Goal: Task Accomplishment & Management: Use online tool/utility

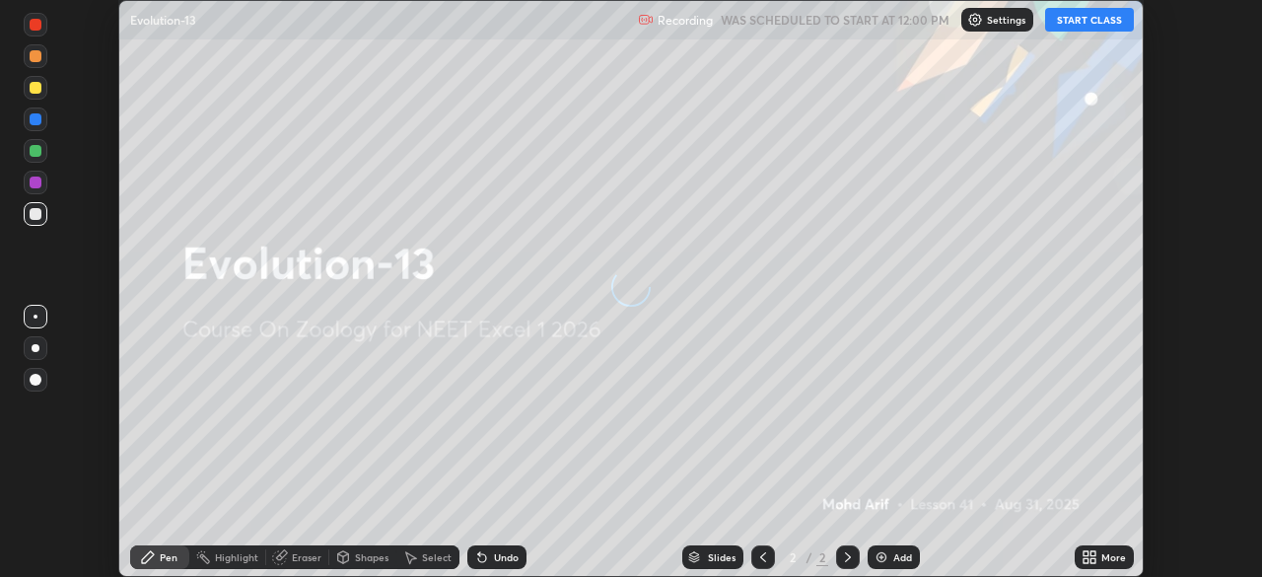
scroll to position [577, 1261]
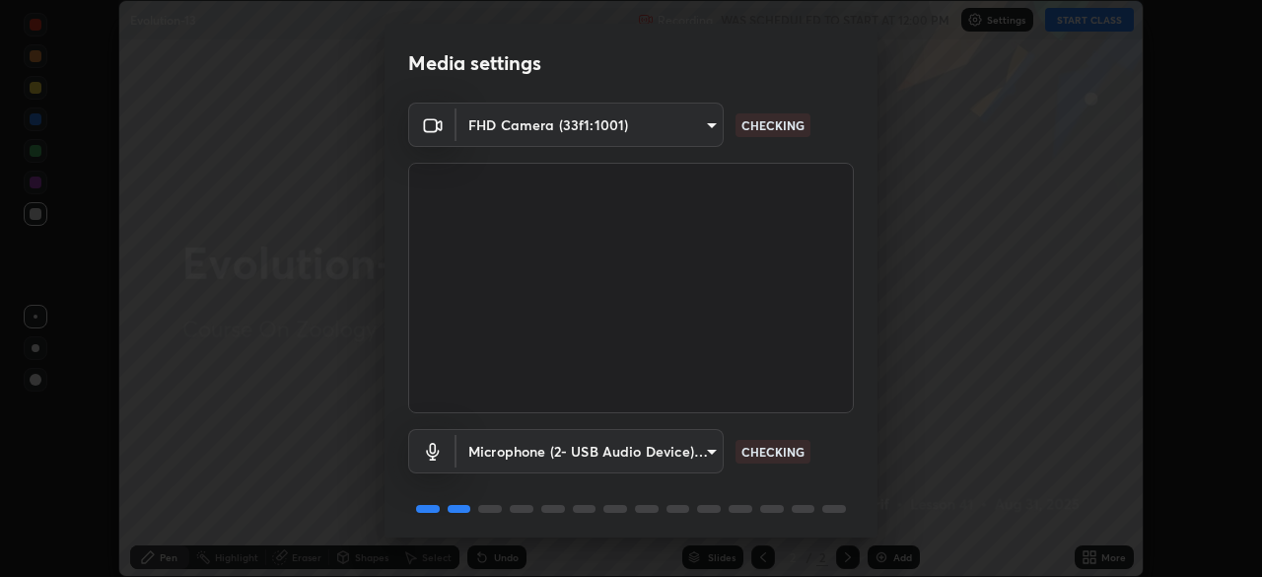
click at [1101, 557] on div "Media settings FHD Camera (33f1:1001) 5155506ef8eb287160c665c318cdffc10bae615de…" at bounding box center [631, 288] width 1262 height 577
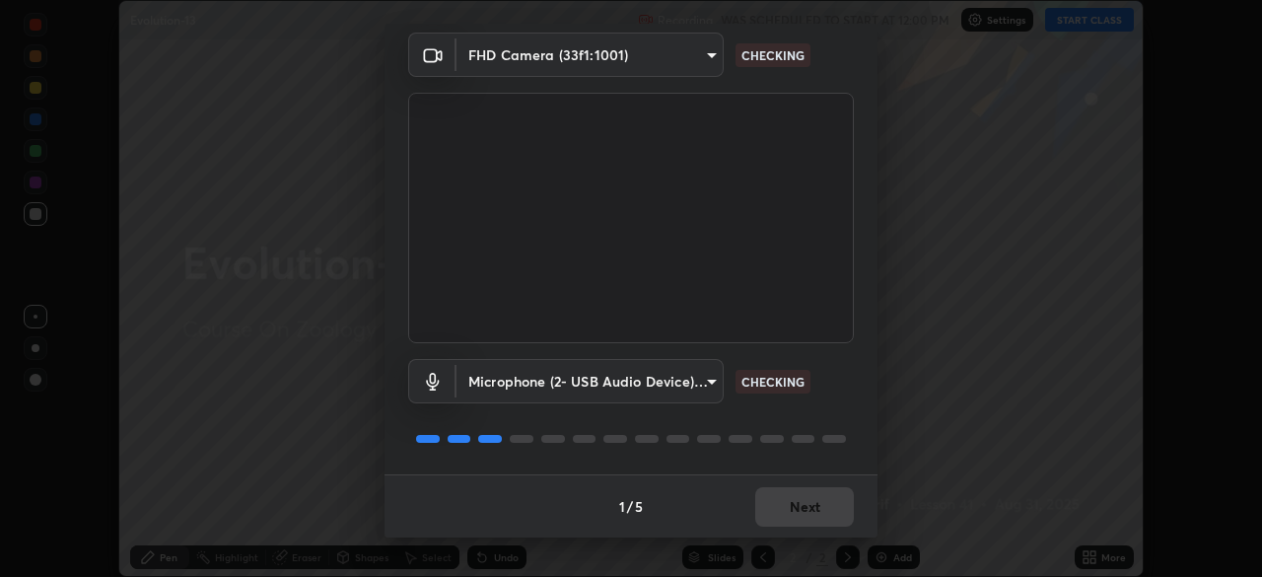
click at [743, 373] on p "CHECKING" at bounding box center [772, 382] width 63 height 18
click at [807, 513] on div "1 / 5 Next" at bounding box center [630, 505] width 493 height 63
click at [810, 518] on div "1 / 5 Next" at bounding box center [630, 505] width 493 height 63
click at [812, 518] on div "1 / 5 Next" at bounding box center [630, 505] width 493 height 63
click at [819, 516] on div "1 / 5 Next" at bounding box center [630, 505] width 493 height 63
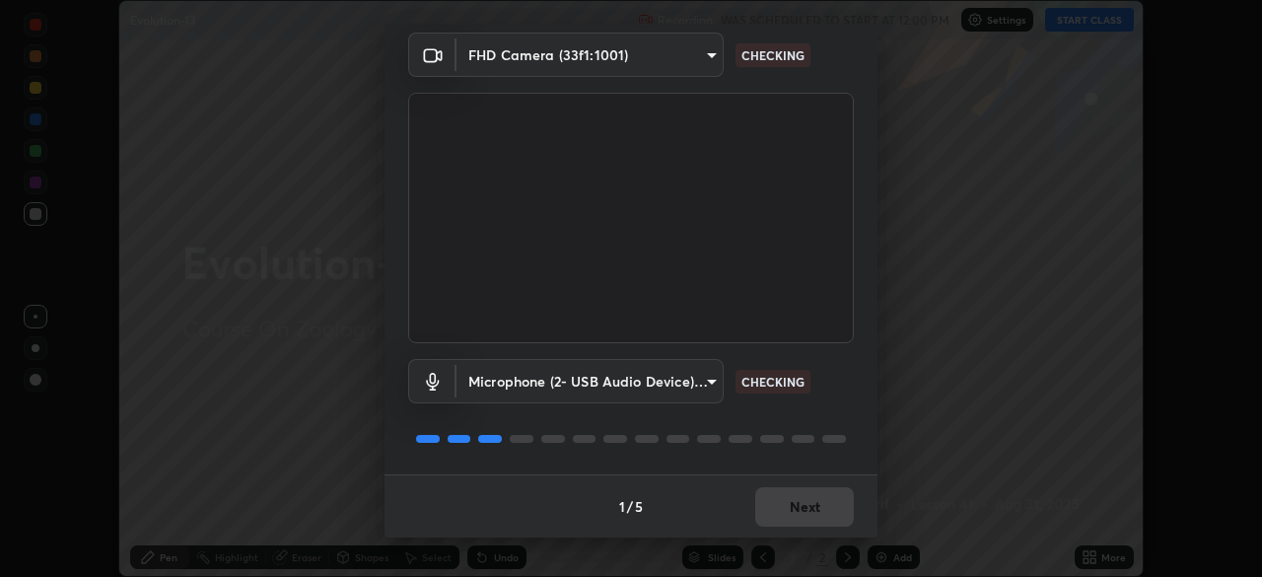
click at [819, 517] on div "1 / 5 Next" at bounding box center [630, 505] width 493 height 63
click at [821, 514] on div "1 / 5 Next" at bounding box center [630, 505] width 493 height 63
click at [822, 512] on div "1 / 5 Next" at bounding box center [630, 505] width 493 height 63
click at [819, 504] on div "1 / 5 Next" at bounding box center [630, 505] width 493 height 63
click at [815, 511] on div "1 / 5 Next" at bounding box center [630, 505] width 493 height 63
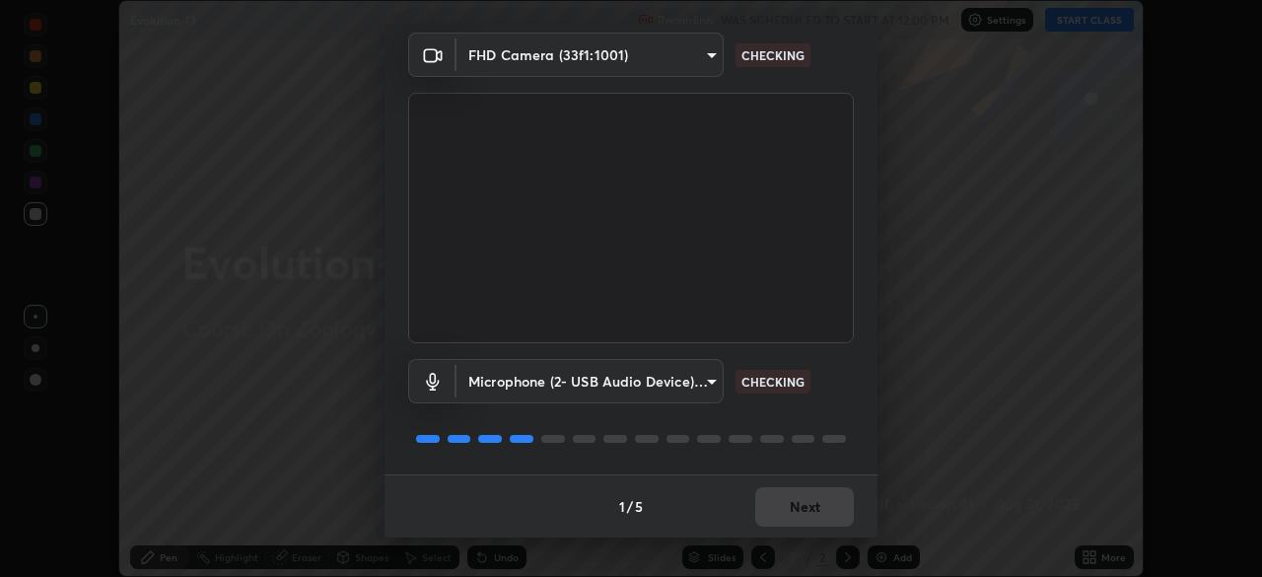
click at [815, 512] on button "Next" at bounding box center [804, 506] width 99 height 39
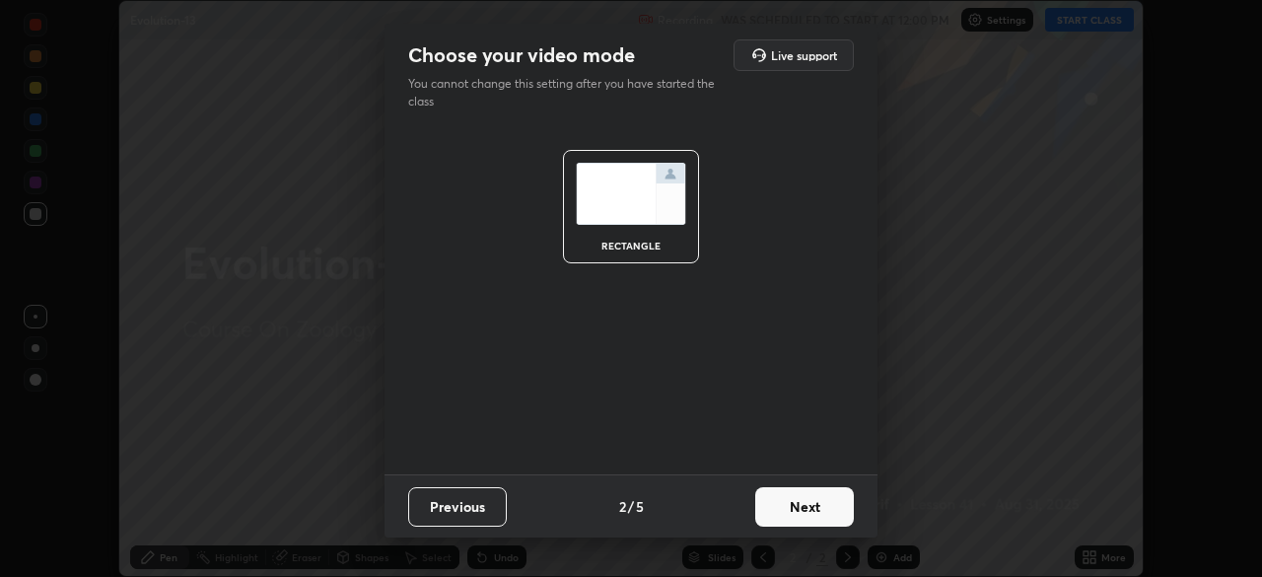
scroll to position [0, 0]
click at [817, 513] on button "Next" at bounding box center [804, 506] width 99 height 39
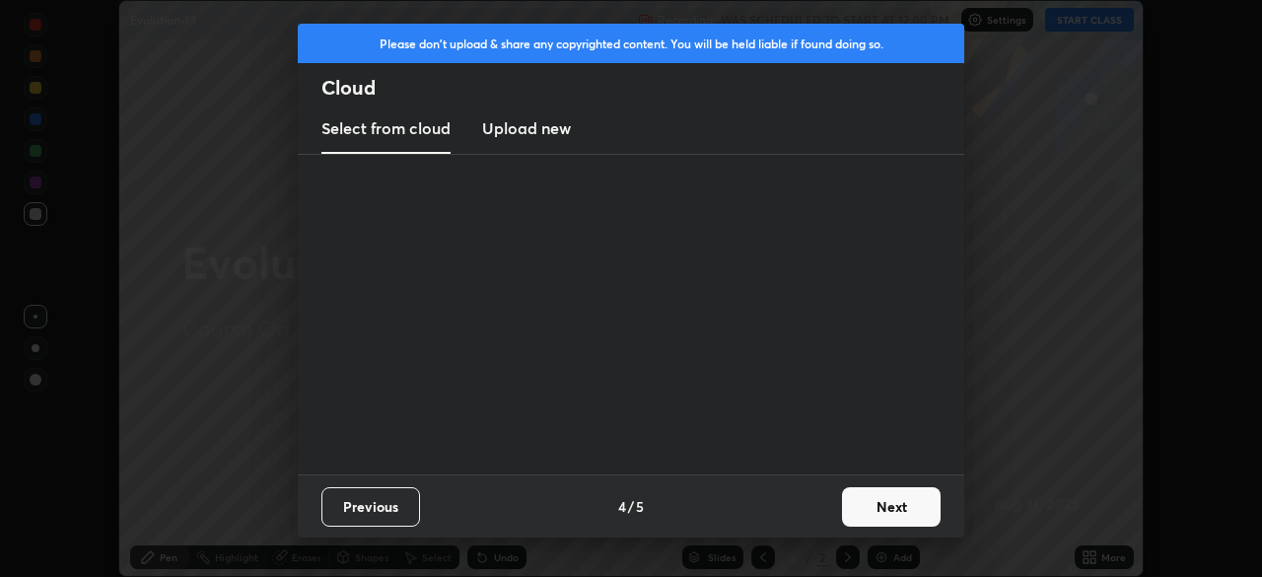
click at [816, 514] on div "Previous 4 / 5 Next" at bounding box center [631, 505] width 666 height 63
click at [826, 512] on div "Previous 4 / 5 Next" at bounding box center [631, 505] width 666 height 63
click at [889, 517] on button "Next" at bounding box center [891, 506] width 99 height 39
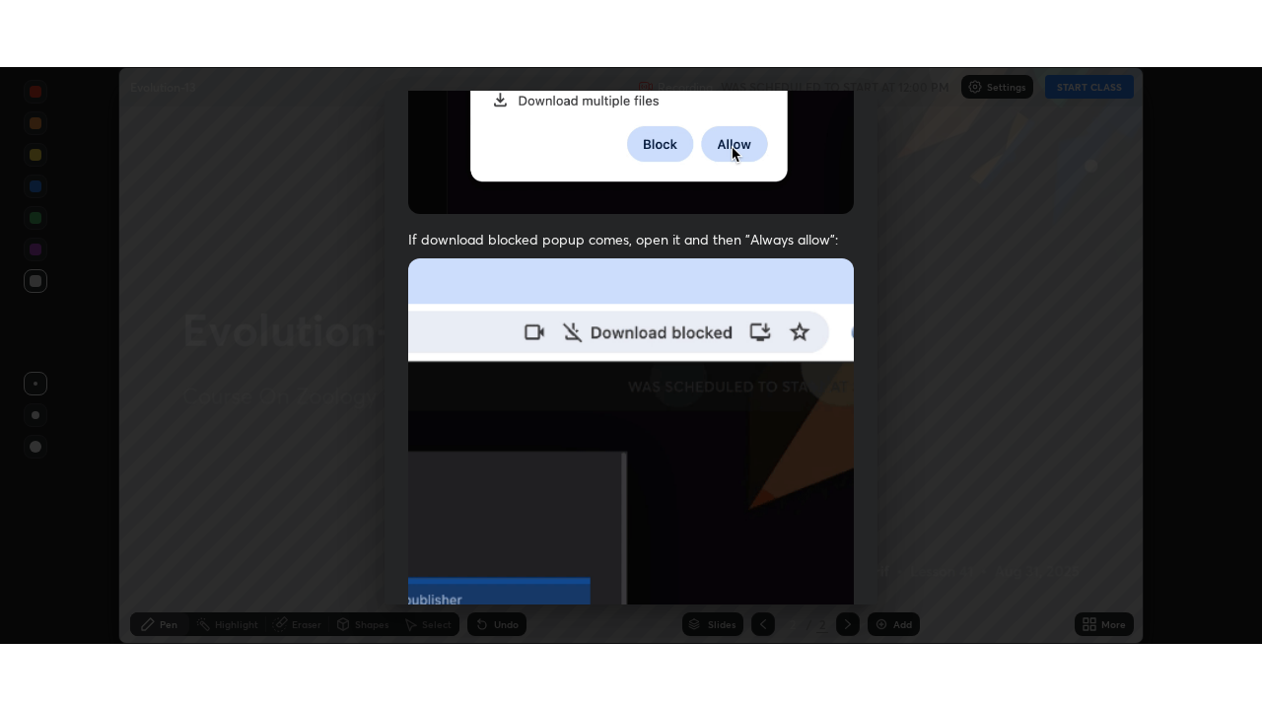
scroll to position [472, 0]
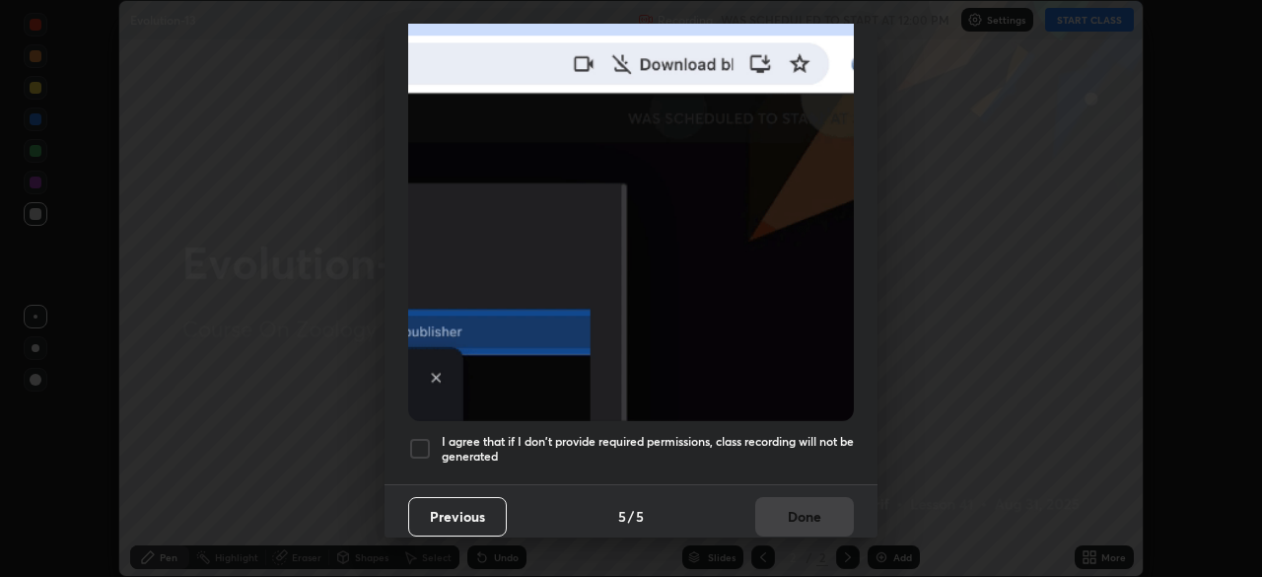
click at [801, 268] on img at bounding box center [630, 205] width 445 height 431
click at [766, 434] on h5 "I agree that if I don't provide required permissions, class recording will not …" at bounding box center [648, 449] width 412 height 31
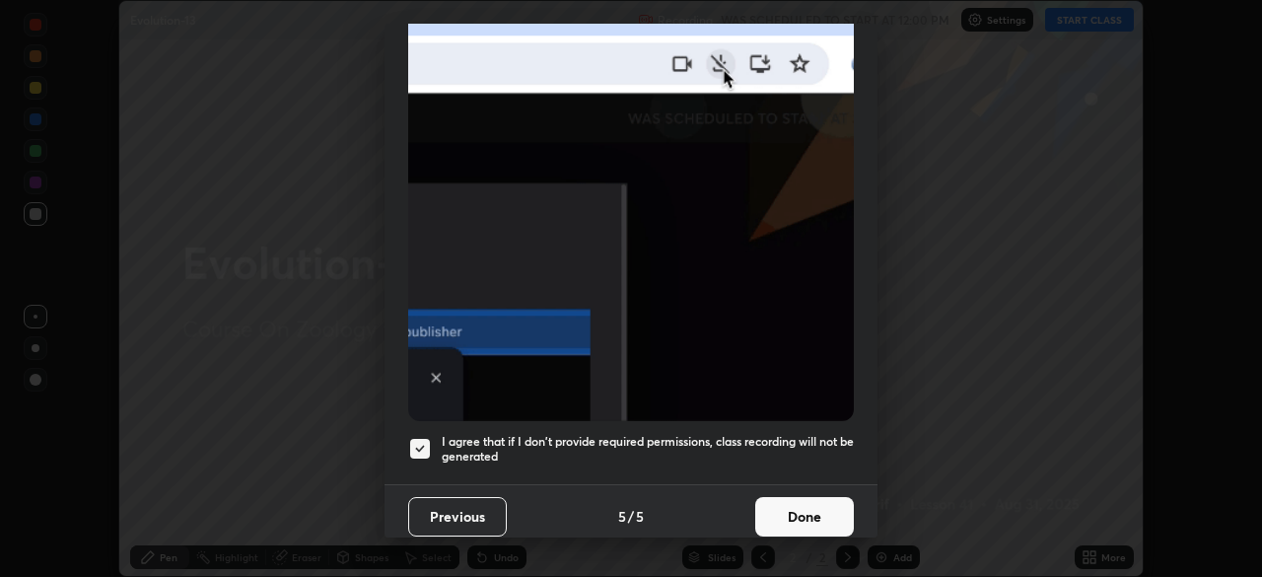
click at [818, 512] on button "Done" at bounding box center [804, 516] width 99 height 39
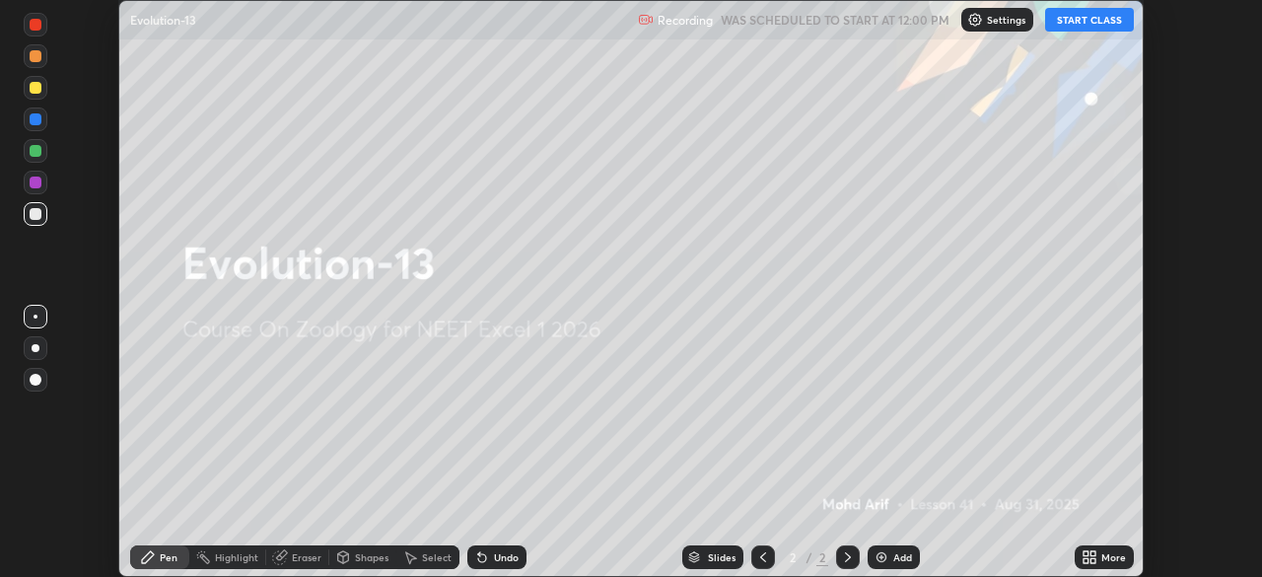
click at [1129, 560] on div "More" at bounding box center [1103, 557] width 59 height 24
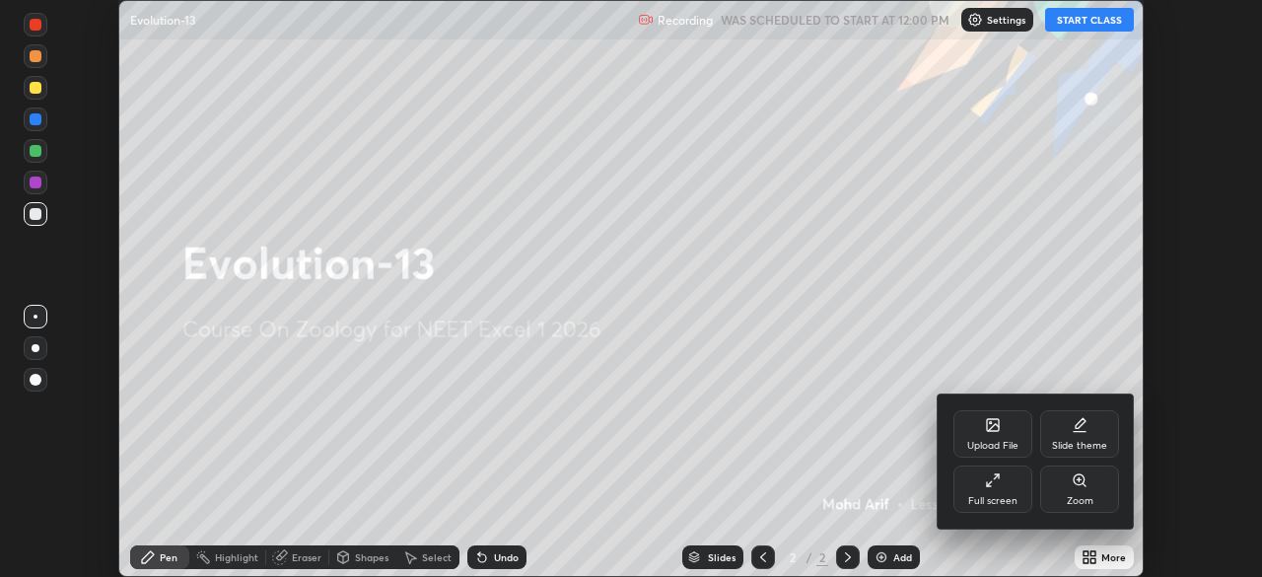
click at [1006, 484] on div "Full screen" at bounding box center [992, 488] width 79 height 47
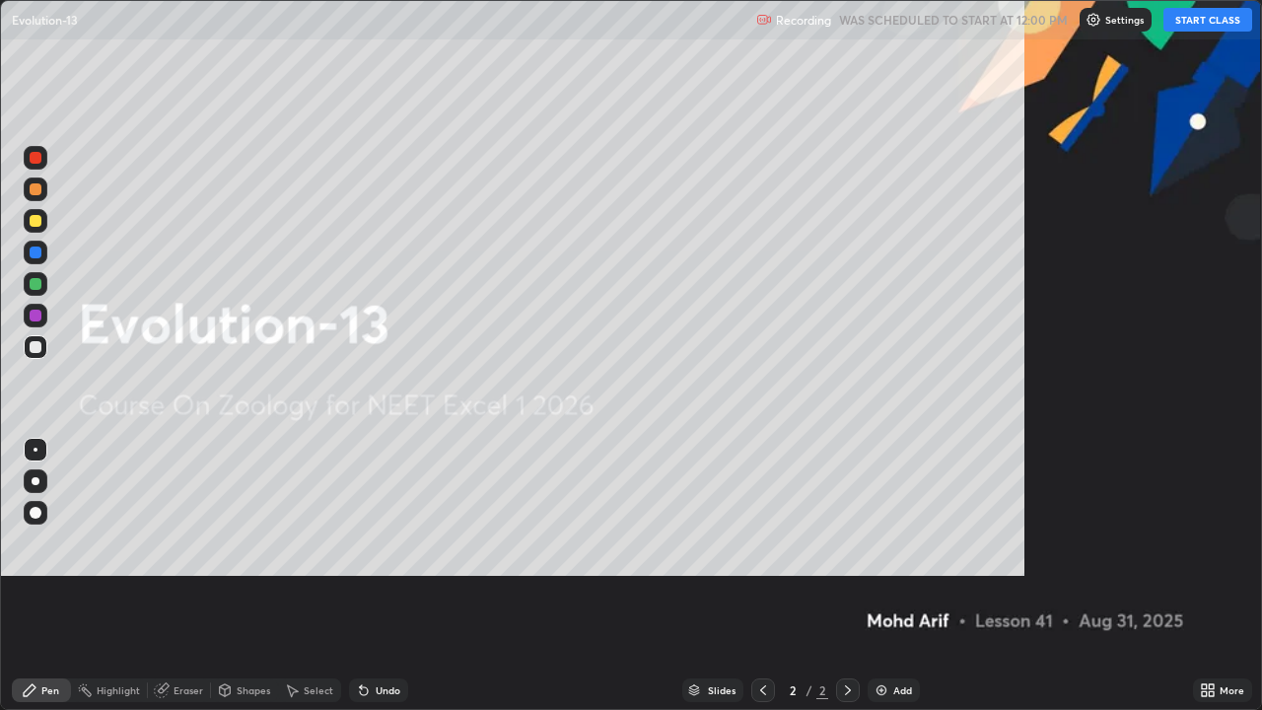
scroll to position [710, 1262]
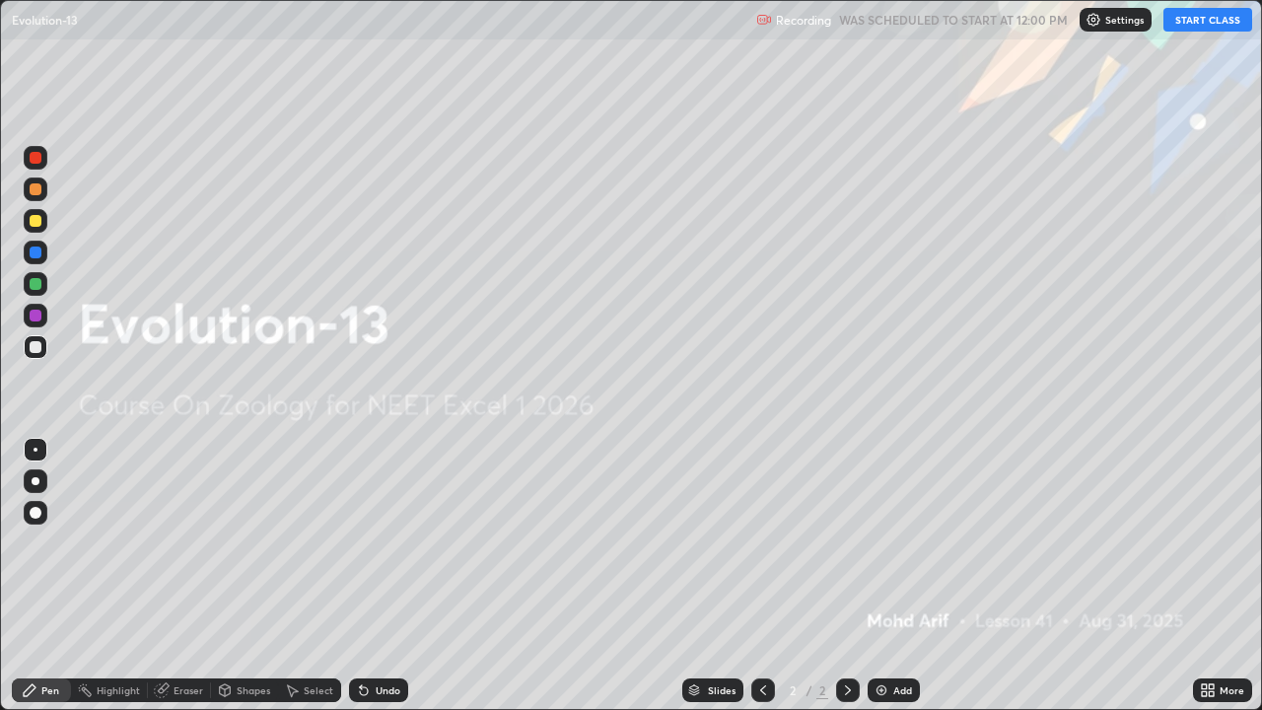
click at [1210, 576] on icon at bounding box center [1210, 686] width 5 height 5
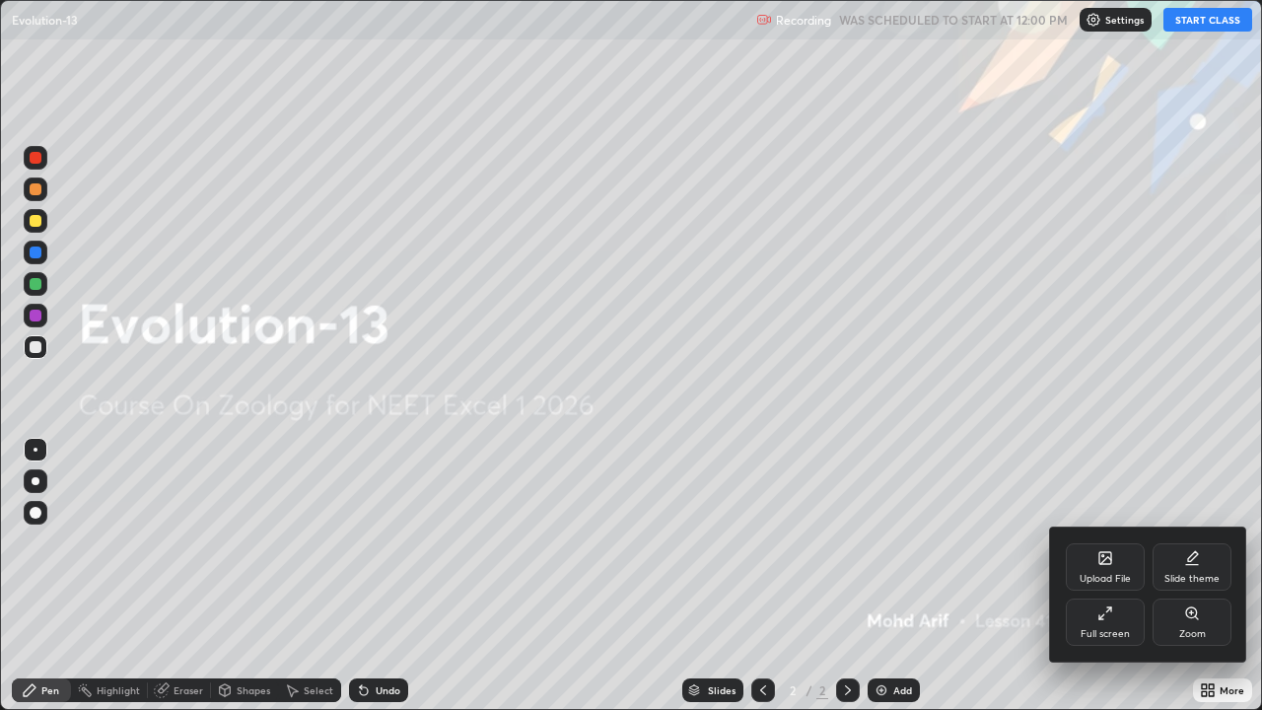
click at [1112, 563] on icon at bounding box center [1105, 558] width 16 height 16
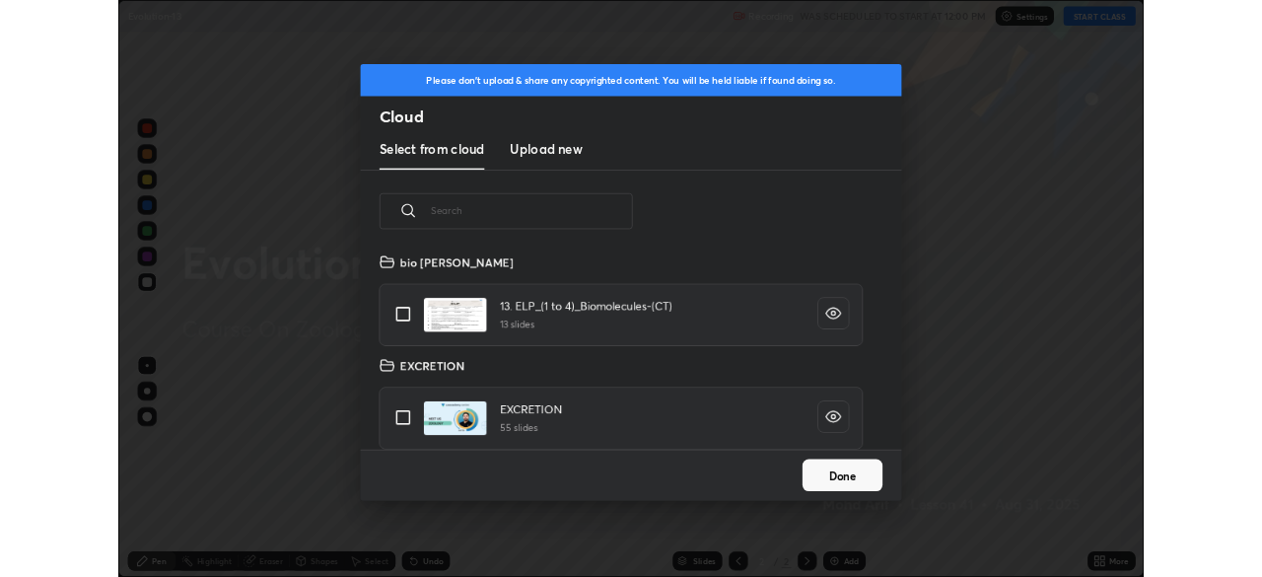
scroll to position [242, 633]
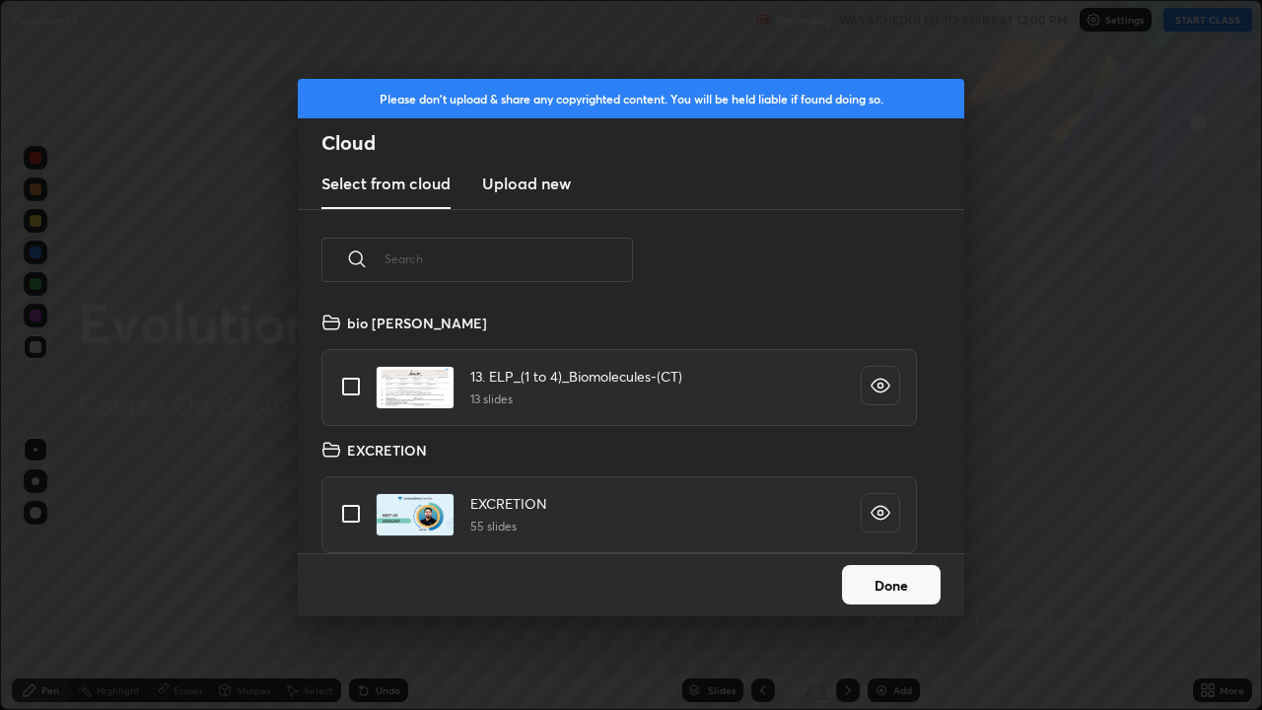
click at [536, 184] on h3 "Upload new" at bounding box center [526, 183] width 89 height 24
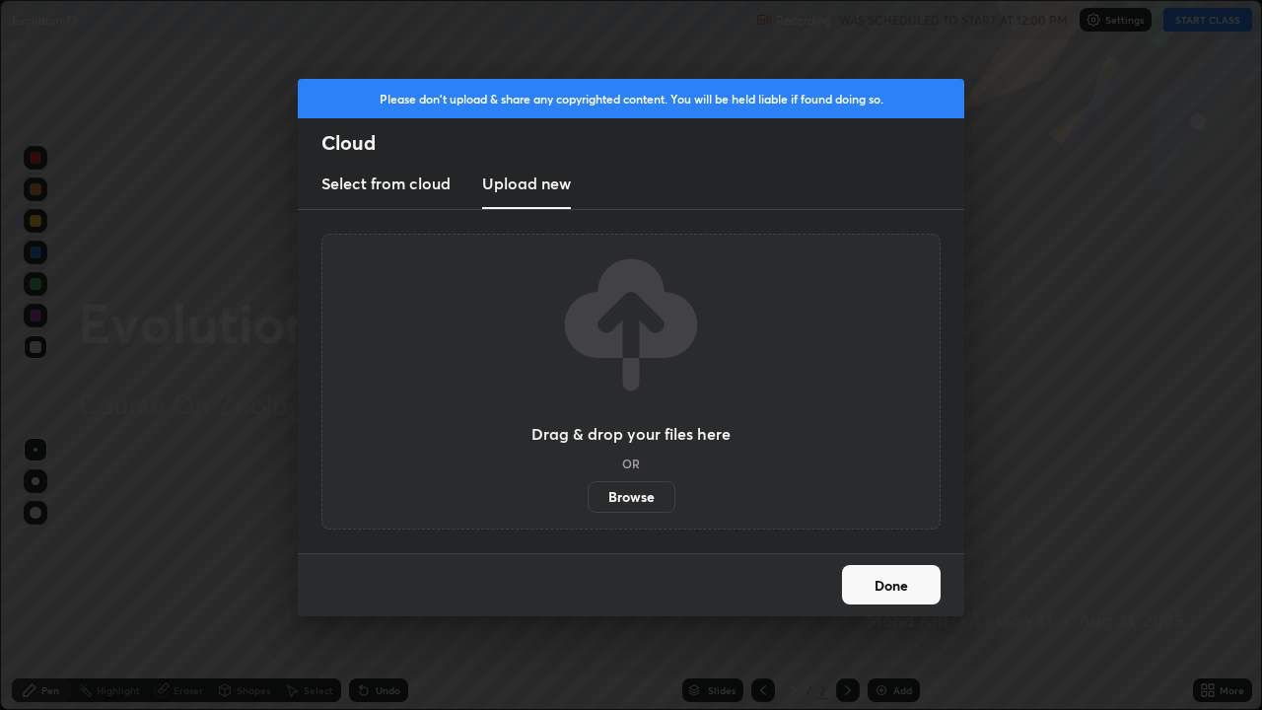
click at [621, 504] on label "Browse" at bounding box center [631, 497] width 88 height 32
click at [587, 504] on input "Browse" at bounding box center [587, 497] width 0 height 32
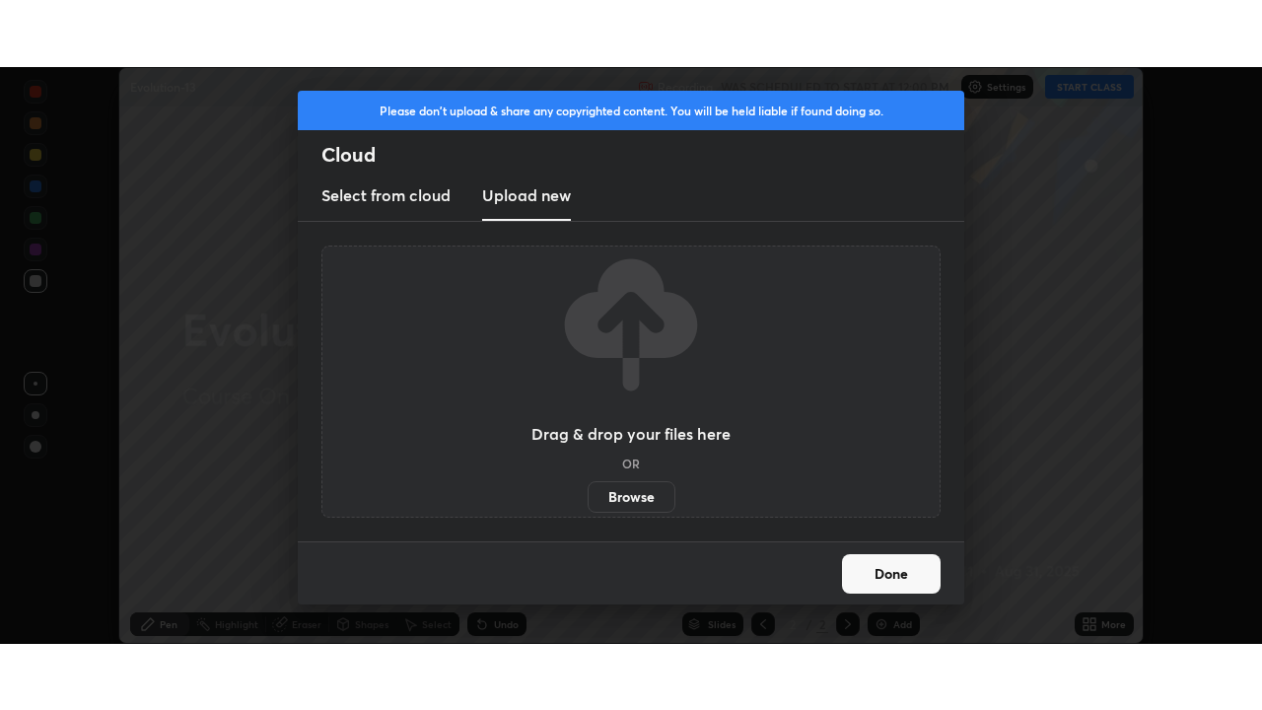
scroll to position [97980, 97295]
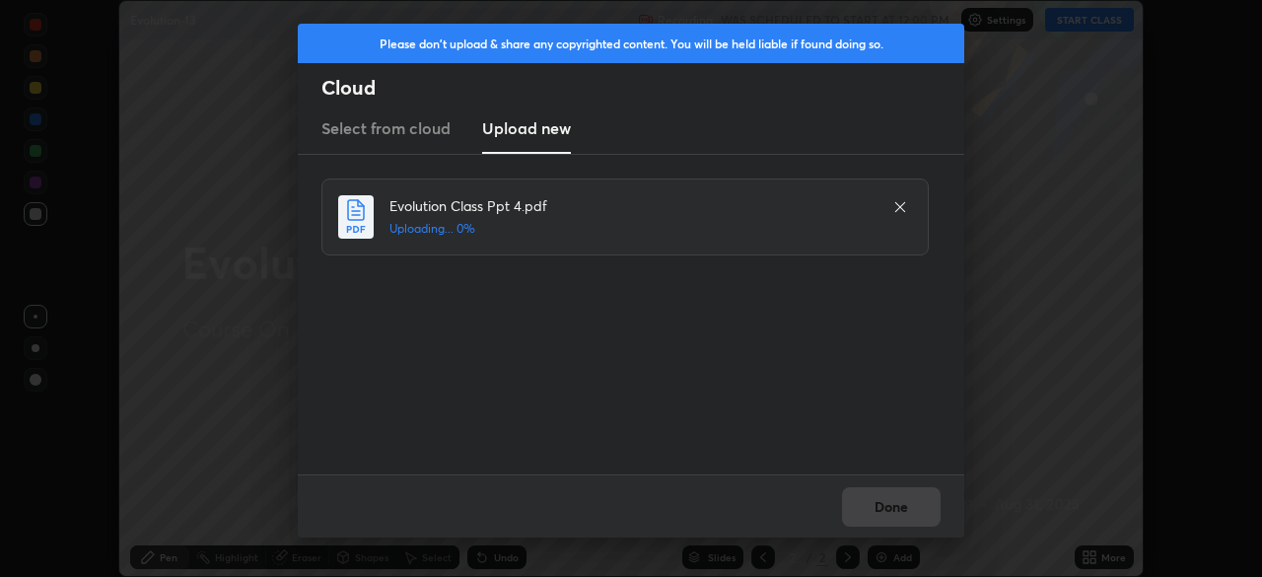
click at [269, 86] on div "Please don't upload & share any copyrighted content. You will be held liable if…" at bounding box center [631, 288] width 1262 height 577
click at [267, 86] on div "Please don't upload & share any copyrighted content. You will be held liable if…" at bounding box center [631, 288] width 1262 height 577
click at [894, 505] on button "Done" at bounding box center [891, 506] width 99 height 39
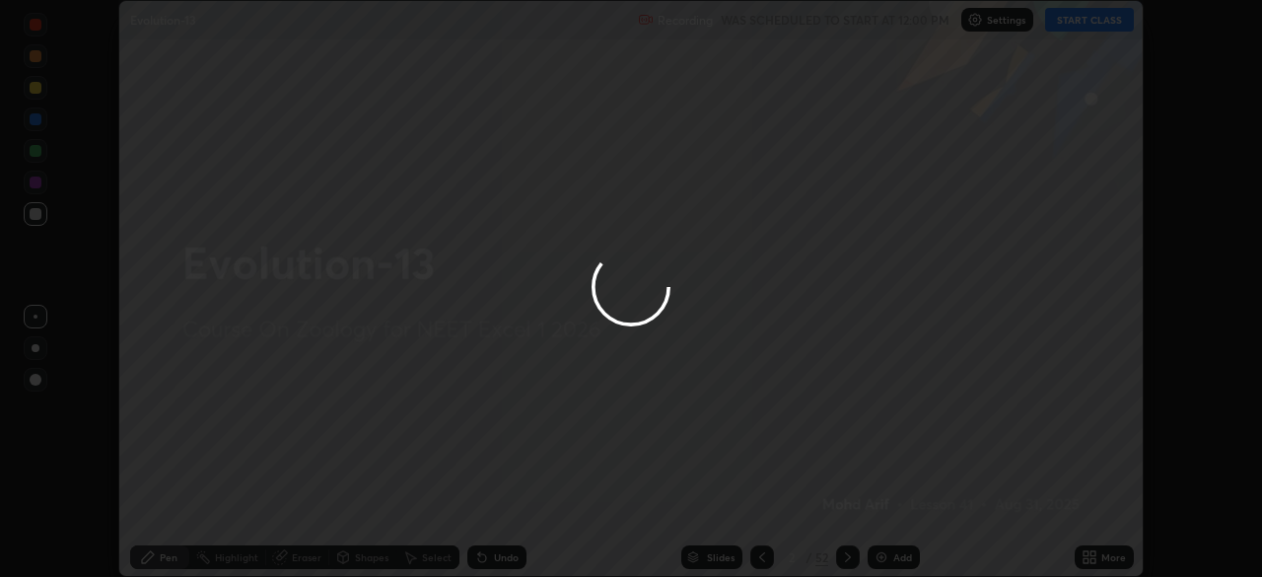
click at [1110, 556] on div "More" at bounding box center [1113, 557] width 25 height 10
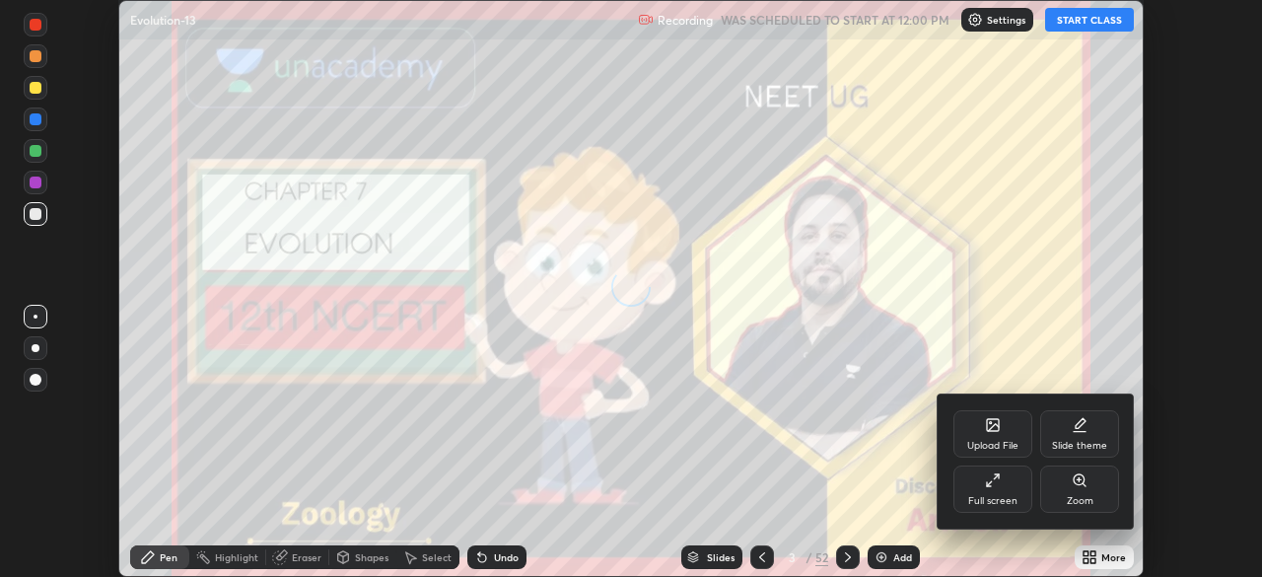
click at [1016, 499] on div "Full screen" at bounding box center [992, 488] width 79 height 47
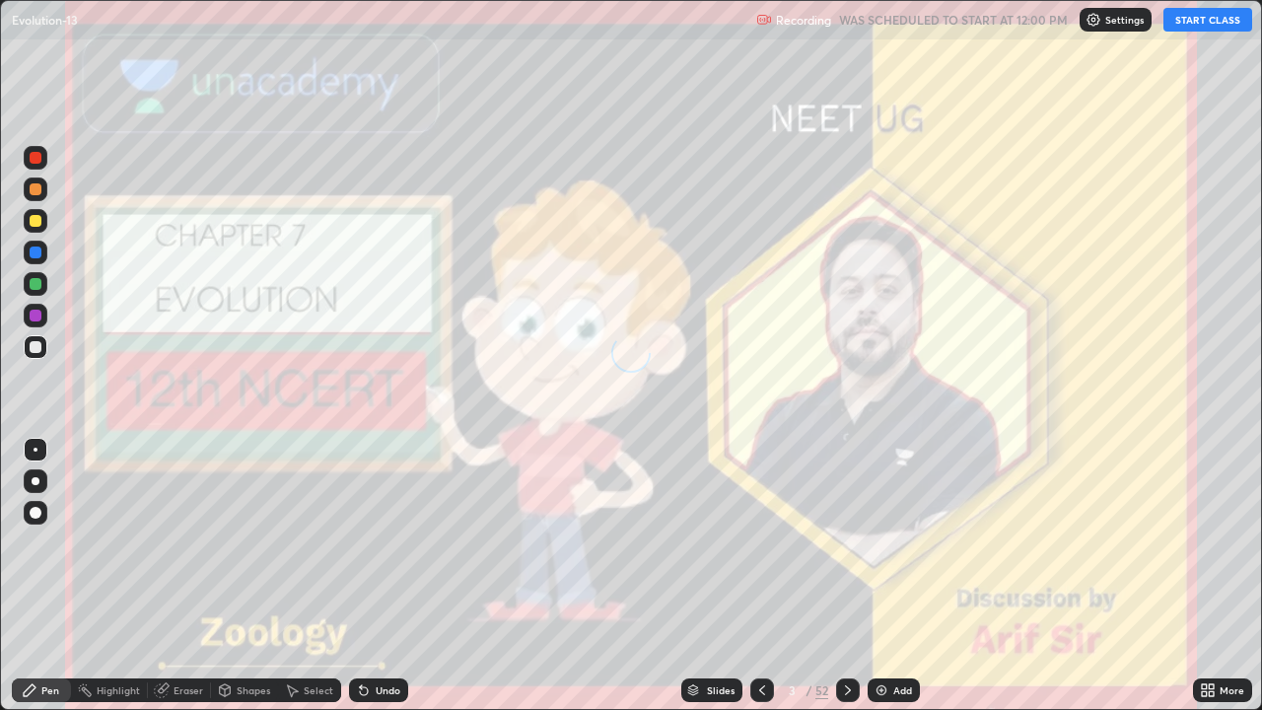
scroll to position [710, 1262]
click at [721, 576] on div "Slides" at bounding box center [721, 690] width 28 height 10
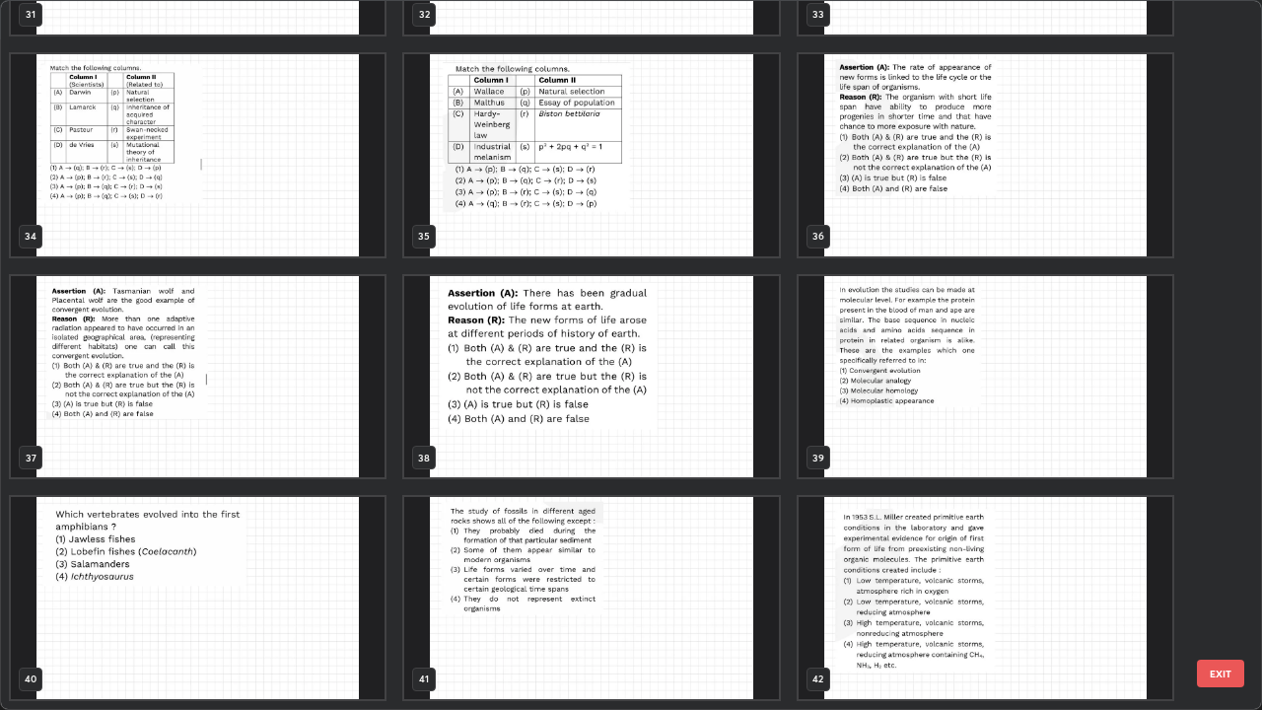
scroll to position [2242, 0]
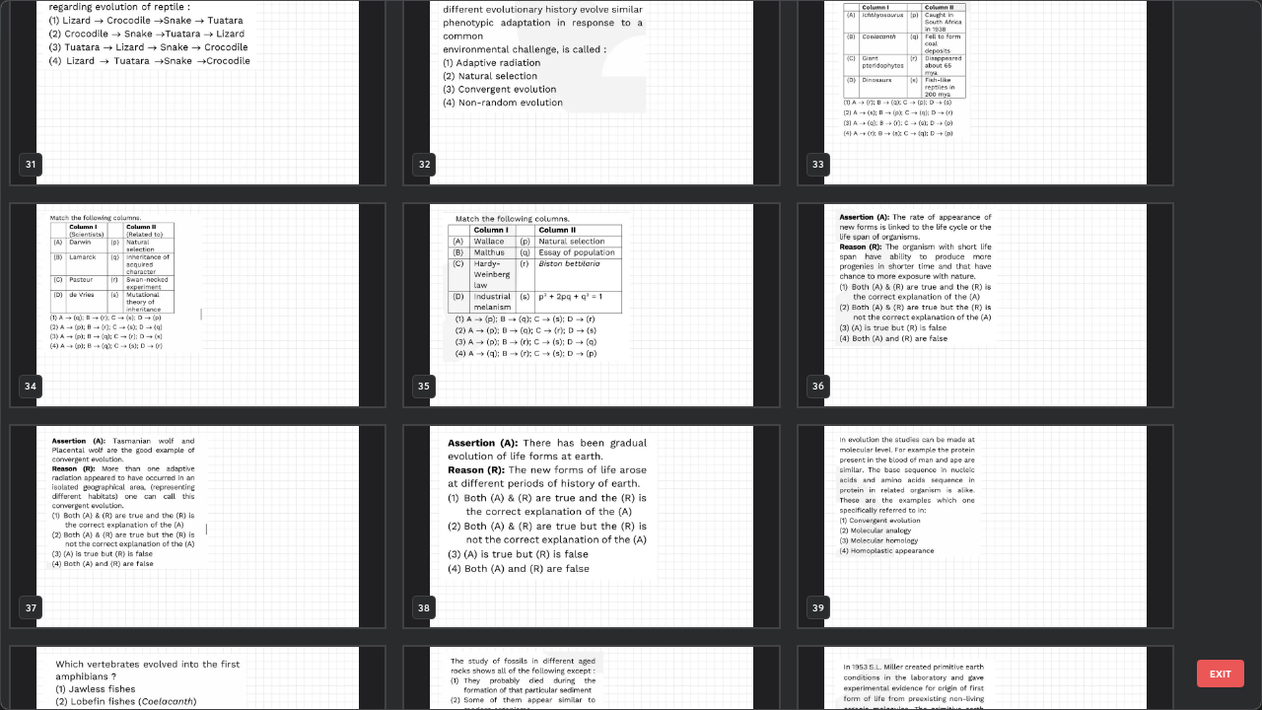
click at [1211, 576] on button "EXIT" at bounding box center [1219, 673] width 47 height 28
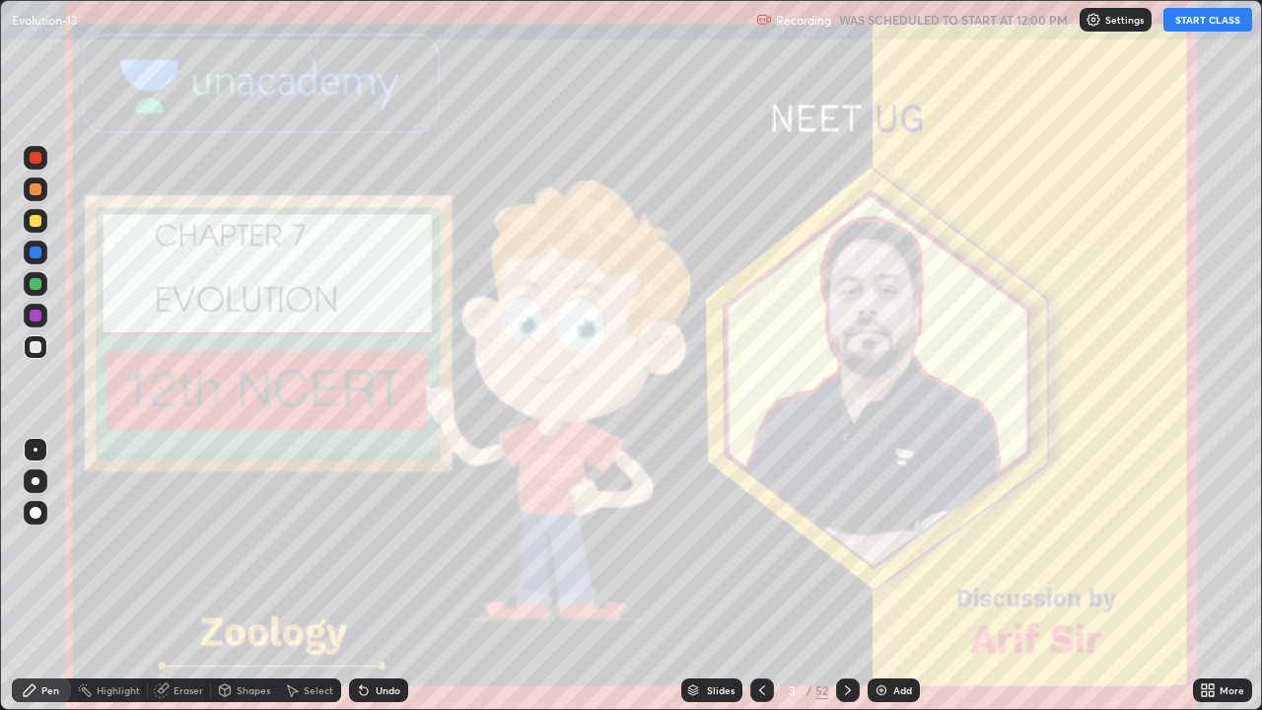
click at [902, 576] on div "Add" at bounding box center [893, 690] width 52 height 24
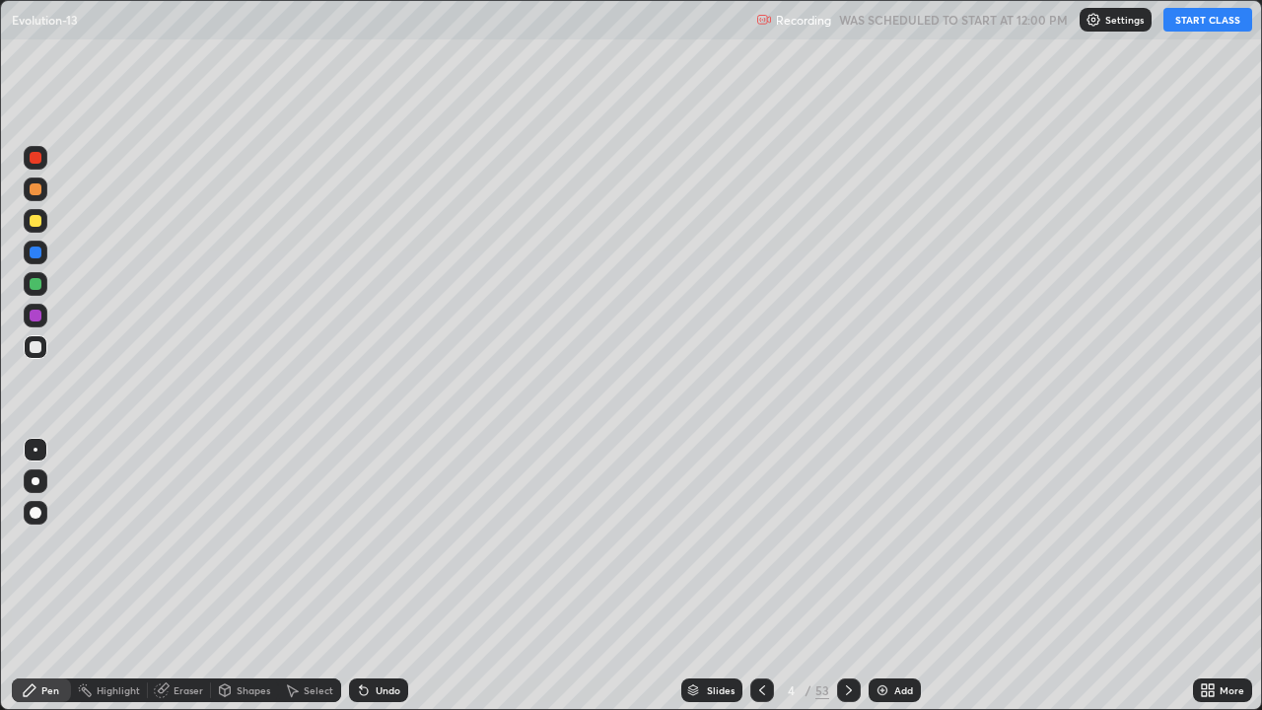
click at [34, 222] on div at bounding box center [36, 221] width 12 height 12
click at [34, 512] on div at bounding box center [36, 513] width 12 height 12
click at [34, 511] on div at bounding box center [36, 513] width 12 height 12
click at [1207, 17] on button "START CLASS" at bounding box center [1207, 20] width 89 height 24
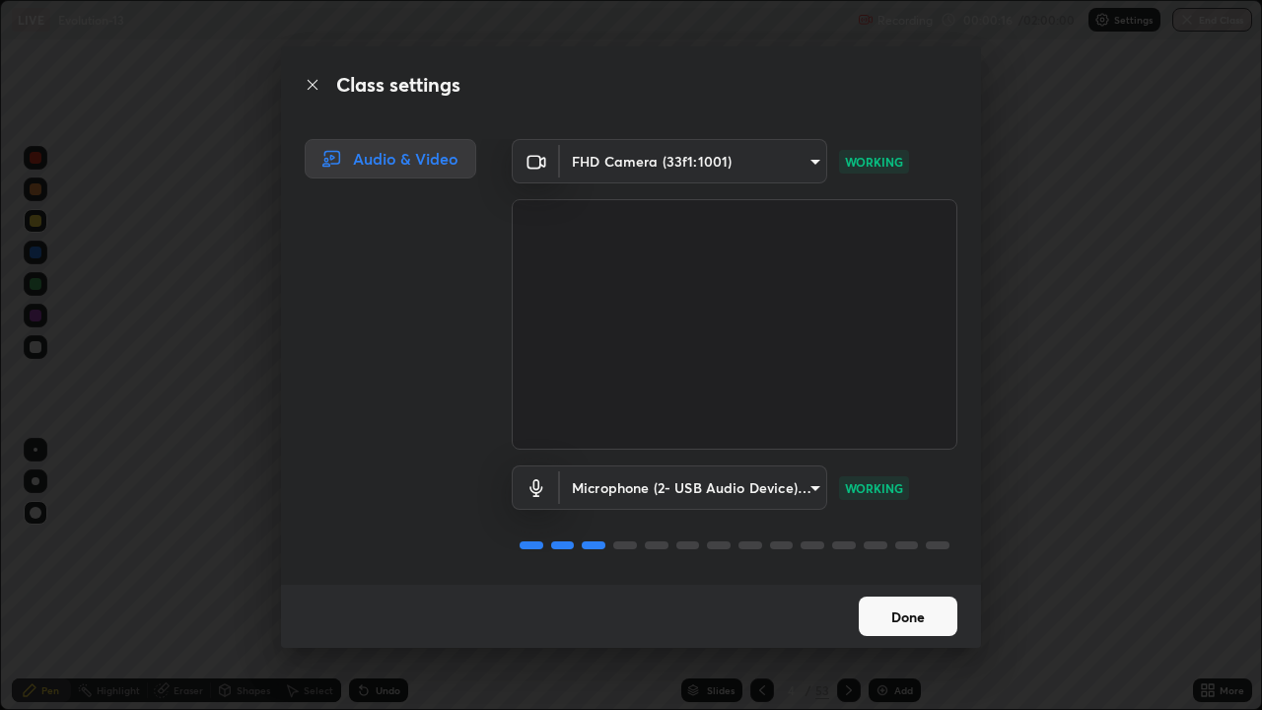
click at [904, 576] on button "Done" at bounding box center [907, 615] width 99 height 39
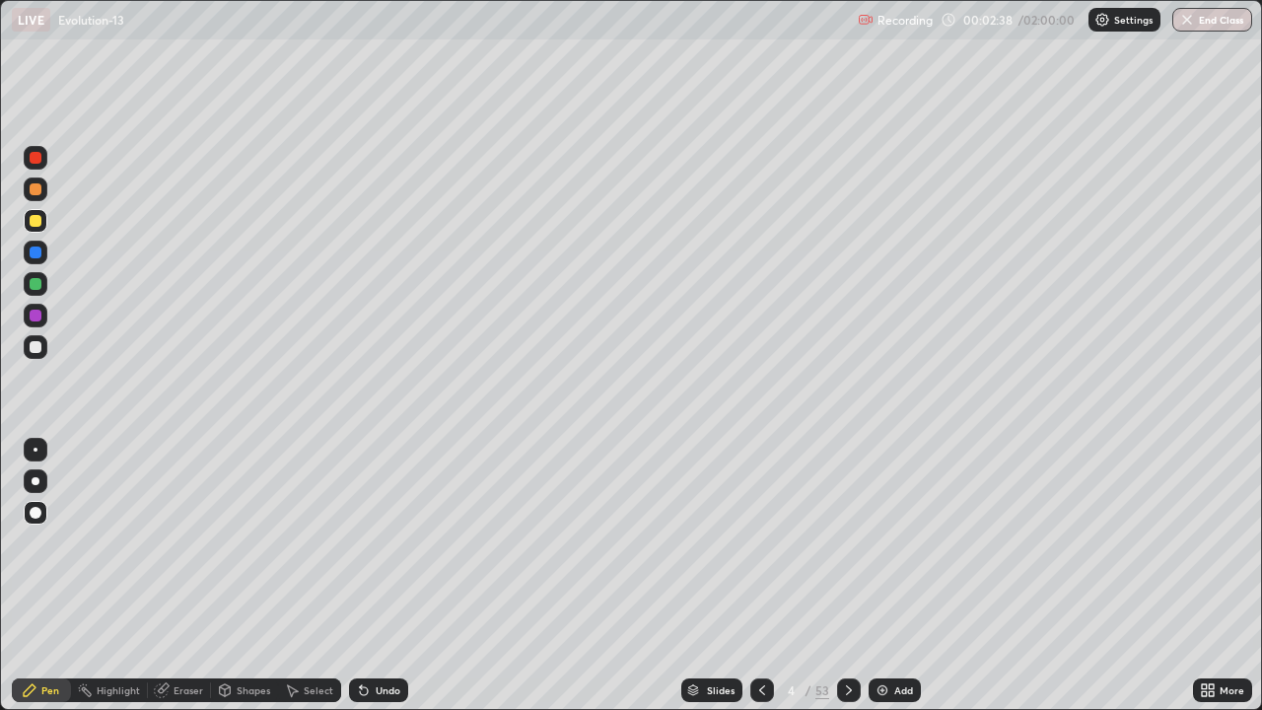
click at [35, 483] on div at bounding box center [36, 481] width 8 height 8
click at [35, 481] on div at bounding box center [36, 481] width 8 height 8
click at [34, 220] on div at bounding box center [36, 221] width 12 height 12
click at [35, 222] on div at bounding box center [36, 221] width 12 height 12
click at [44, 346] on div at bounding box center [36, 347] width 24 height 24
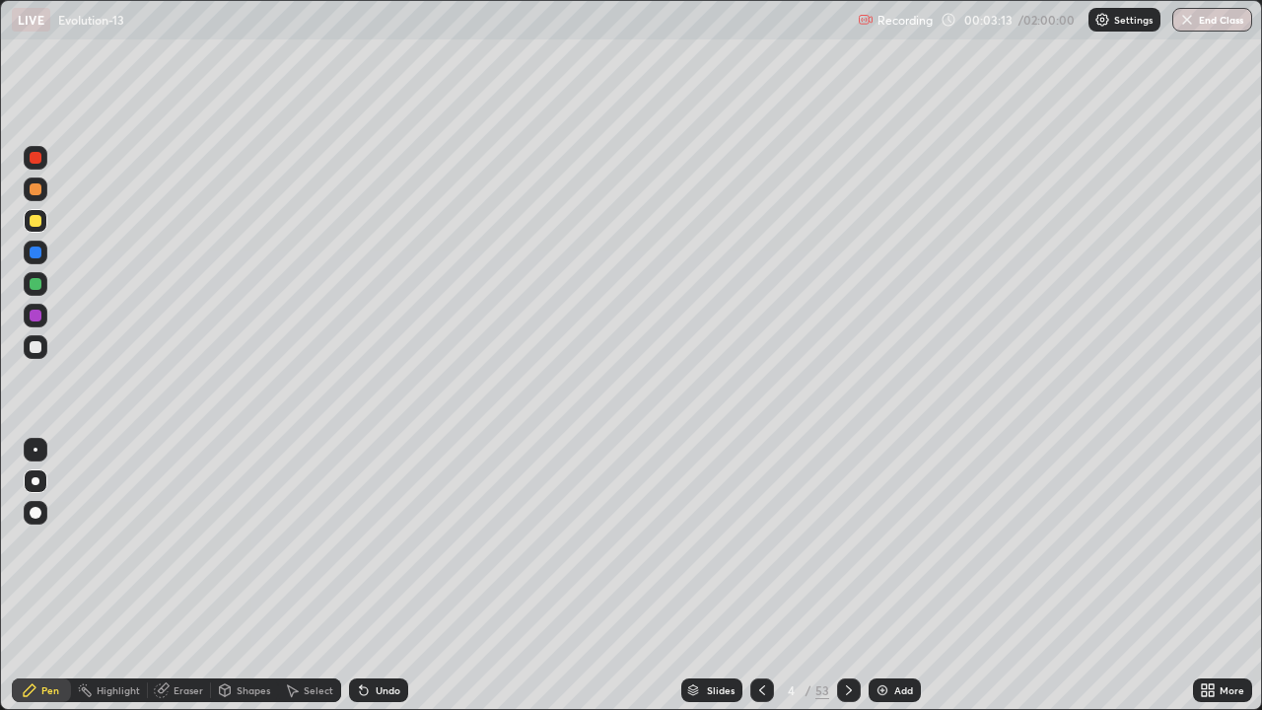
click at [42, 348] on div at bounding box center [36, 347] width 24 height 24
click at [37, 483] on div at bounding box center [36, 481] width 8 height 8
click at [35, 484] on div at bounding box center [36, 481] width 8 height 8
click at [36, 256] on div at bounding box center [36, 252] width 12 height 12
click at [37, 254] on div at bounding box center [36, 252] width 12 height 12
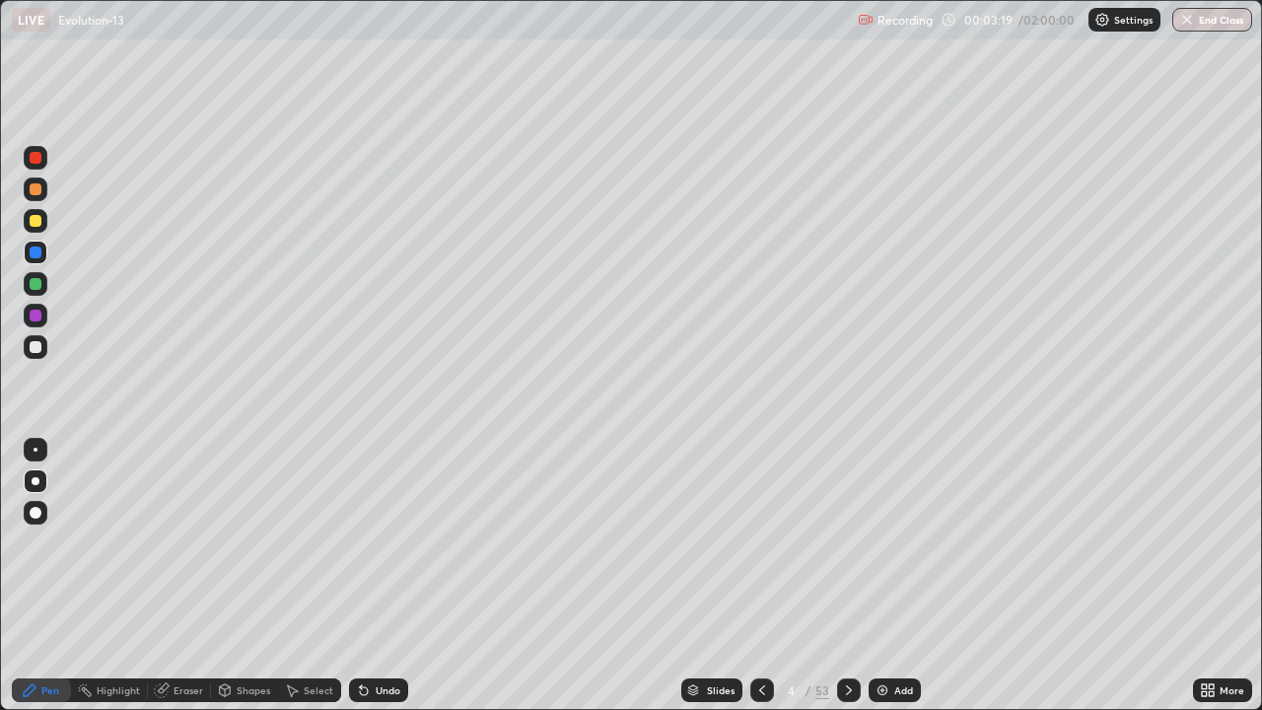
click at [35, 285] on div at bounding box center [36, 284] width 12 height 12
click at [37, 287] on div at bounding box center [36, 284] width 12 height 12
click at [38, 355] on div at bounding box center [36, 347] width 24 height 24
click at [35, 481] on div at bounding box center [36, 481] width 8 height 8
click at [37, 284] on div at bounding box center [36, 284] width 12 height 12
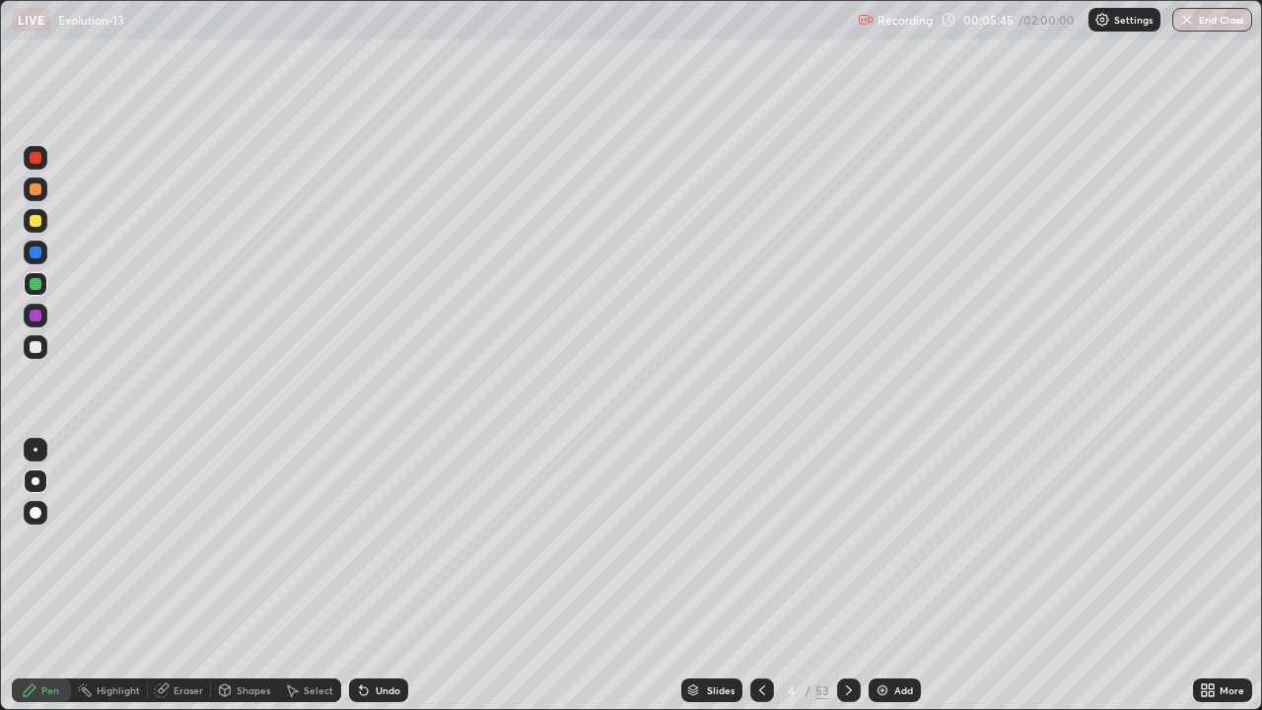
click at [36, 352] on div at bounding box center [36, 347] width 12 height 12
click at [38, 480] on div at bounding box center [36, 481] width 8 height 8
click at [37, 291] on div at bounding box center [36, 284] width 24 height 24
click at [34, 225] on div at bounding box center [36, 221] width 12 height 12
click at [44, 353] on div at bounding box center [36, 347] width 24 height 24
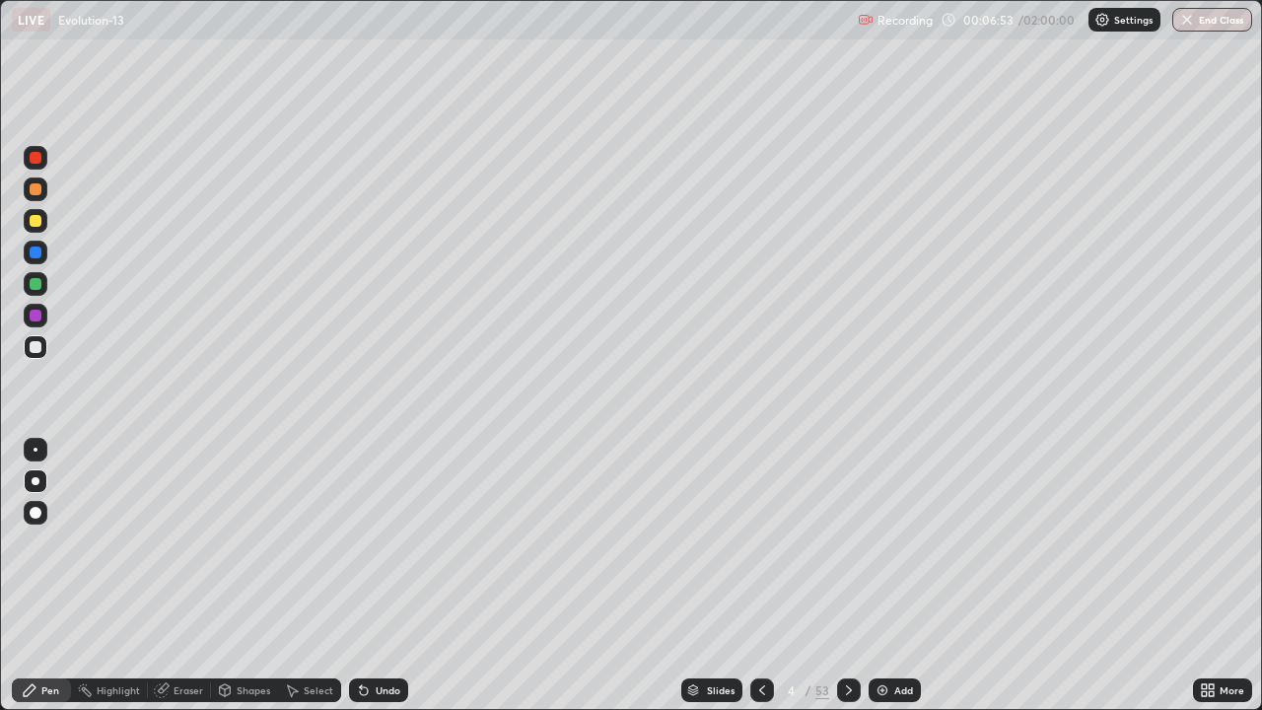
click at [38, 480] on div at bounding box center [36, 481] width 8 height 8
click at [38, 478] on div at bounding box center [36, 481] width 24 height 24
click at [897, 576] on div "Add" at bounding box center [903, 690] width 19 height 10
click at [35, 223] on div at bounding box center [36, 221] width 12 height 12
click at [40, 218] on div at bounding box center [36, 221] width 12 height 12
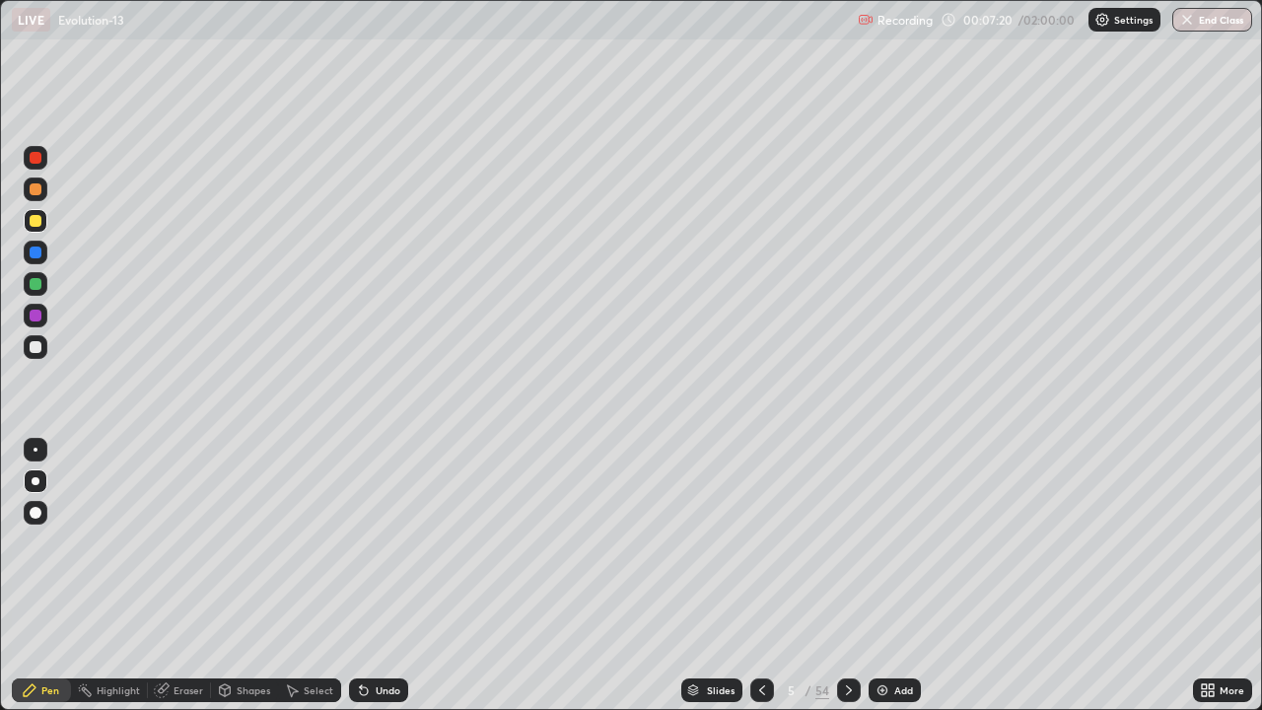
click at [36, 226] on div at bounding box center [36, 221] width 12 height 12
click at [34, 316] on div at bounding box center [36, 315] width 12 height 12
click at [36, 342] on div at bounding box center [36, 347] width 12 height 12
click at [37, 343] on div at bounding box center [36, 347] width 12 height 12
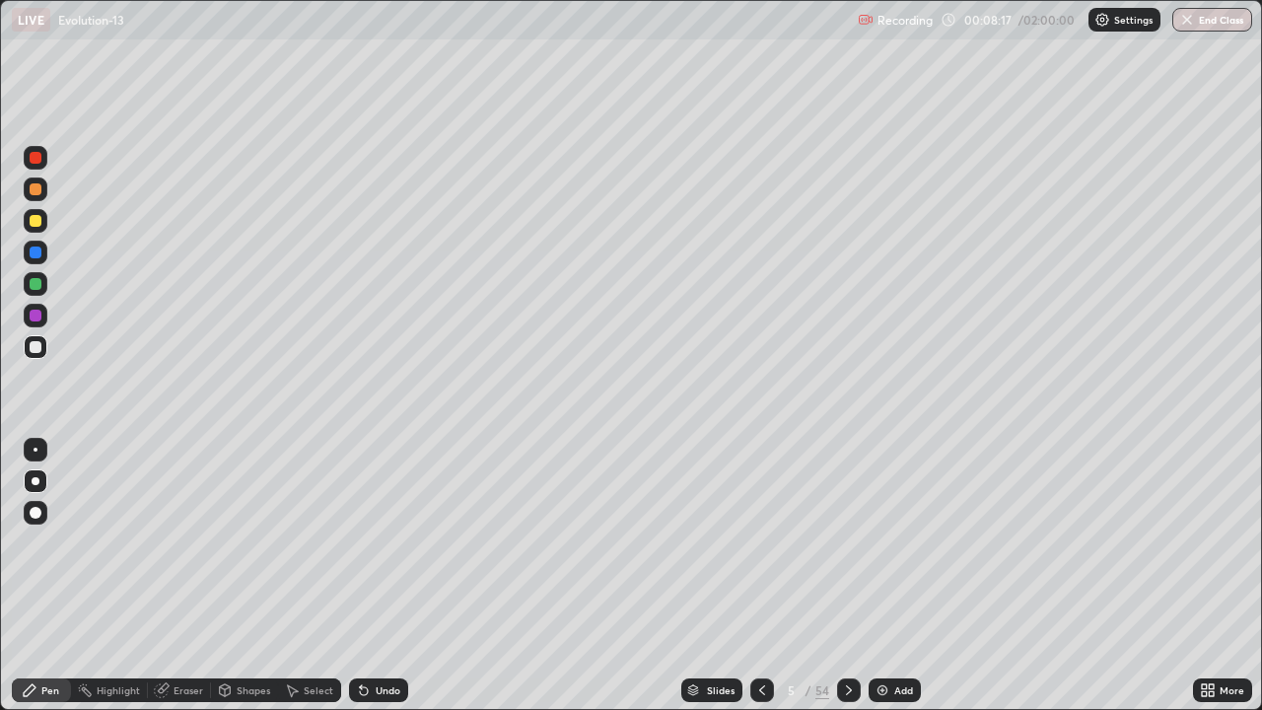
click at [379, 576] on div "Undo" at bounding box center [387, 690] width 25 height 10
click at [761, 576] on icon at bounding box center [762, 690] width 16 height 16
click at [394, 576] on div "Undo" at bounding box center [387, 690] width 25 height 10
click at [398, 576] on div "Undo" at bounding box center [378, 690] width 59 height 24
click at [395, 576] on div "Undo" at bounding box center [387, 690] width 25 height 10
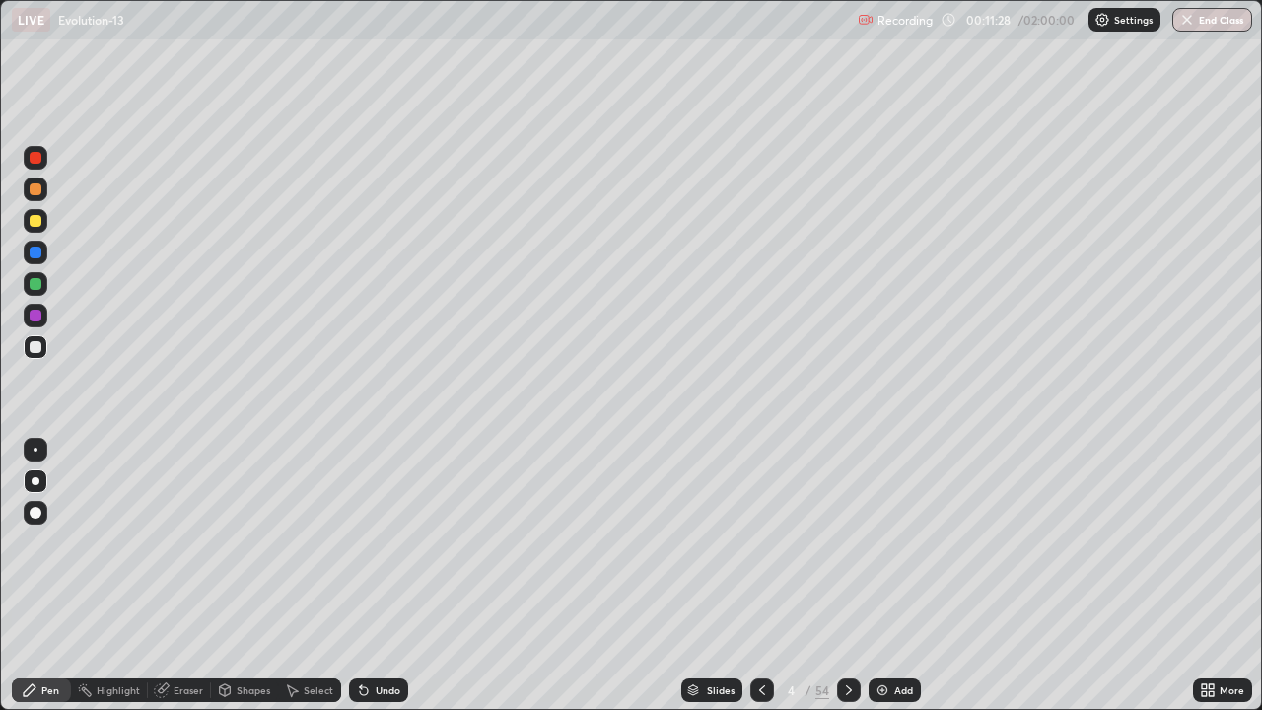
click at [394, 576] on div "Undo" at bounding box center [387, 690] width 25 height 10
click at [33, 250] on div at bounding box center [36, 252] width 12 height 12
click at [41, 354] on div at bounding box center [36, 347] width 24 height 24
click at [846, 576] on icon at bounding box center [849, 690] width 16 height 16
click at [35, 483] on div at bounding box center [36, 481] width 8 height 8
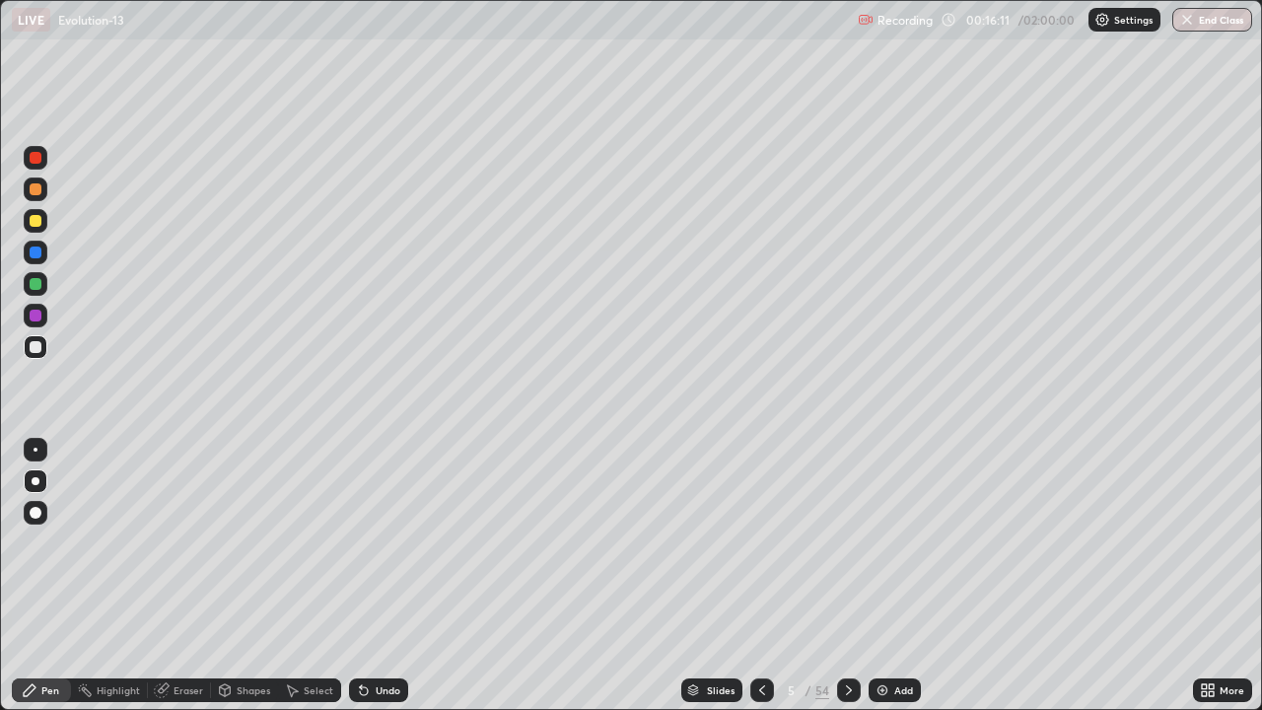
click at [35, 481] on div at bounding box center [36, 481] width 8 height 8
click at [38, 349] on div at bounding box center [36, 347] width 12 height 12
click at [45, 482] on div at bounding box center [36, 481] width 24 height 24
click at [35, 481] on div at bounding box center [36, 481] width 8 height 8
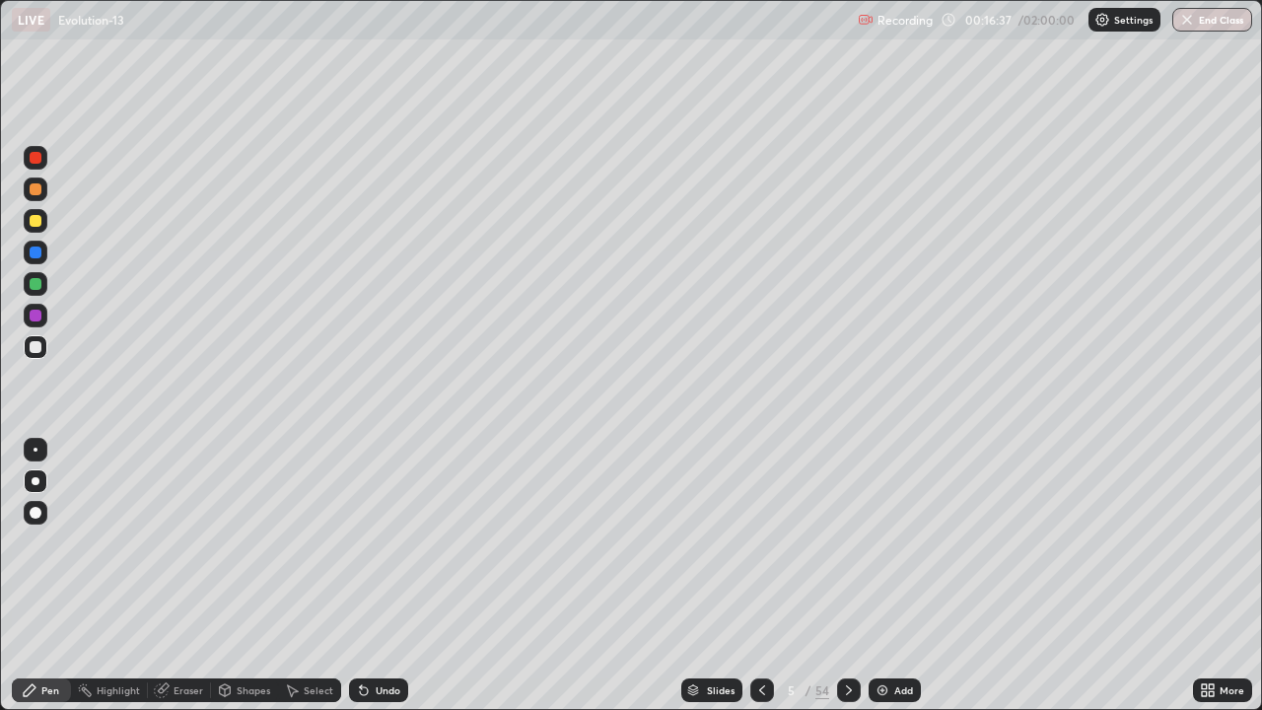
click at [36, 222] on div at bounding box center [36, 221] width 12 height 12
click at [39, 224] on div at bounding box center [36, 221] width 12 height 12
click at [36, 351] on div at bounding box center [36, 347] width 12 height 12
click at [36, 318] on div at bounding box center [36, 315] width 12 height 12
click at [895, 576] on div "Add" at bounding box center [903, 690] width 19 height 10
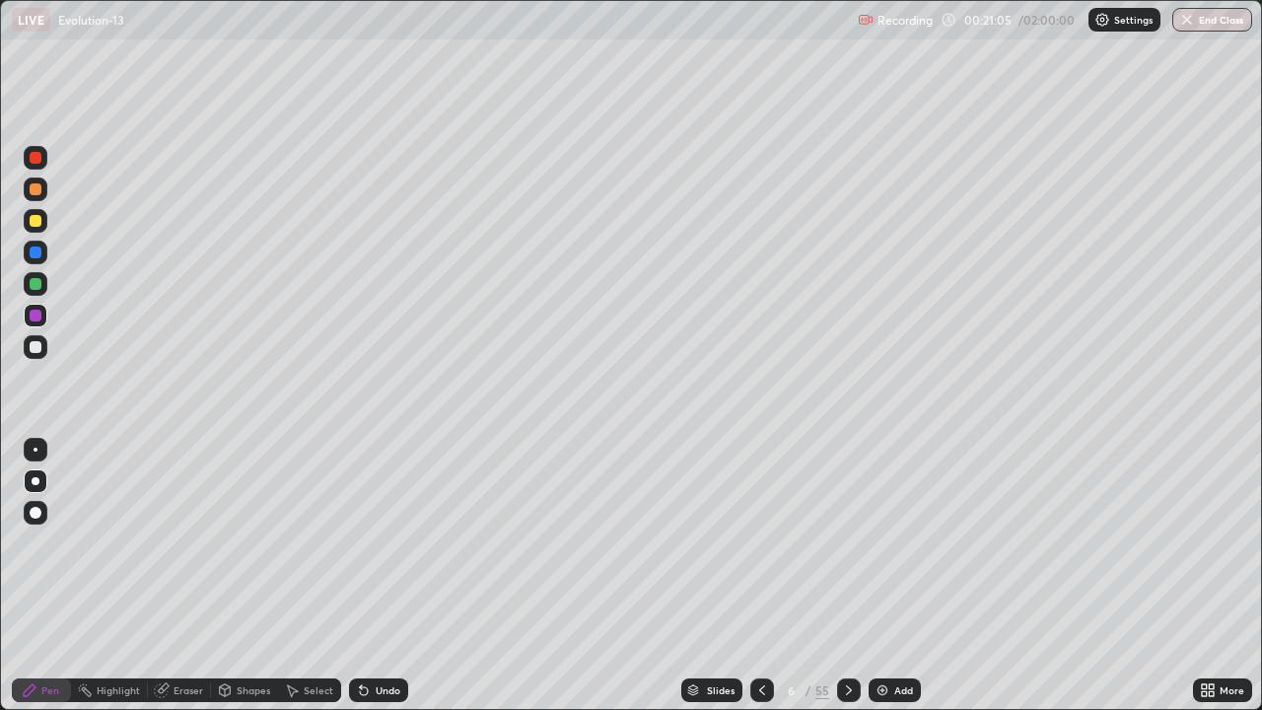
click at [35, 481] on div at bounding box center [36, 481] width 8 height 8
click at [38, 352] on div at bounding box center [36, 347] width 12 height 12
click at [37, 219] on div at bounding box center [36, 221] width 12 height 12
click at [37, 280] on div at bounding box center [36, 284] width 12 height 12
click at [35, 355] on div at bounding box center [36, 347] width 24 height 24
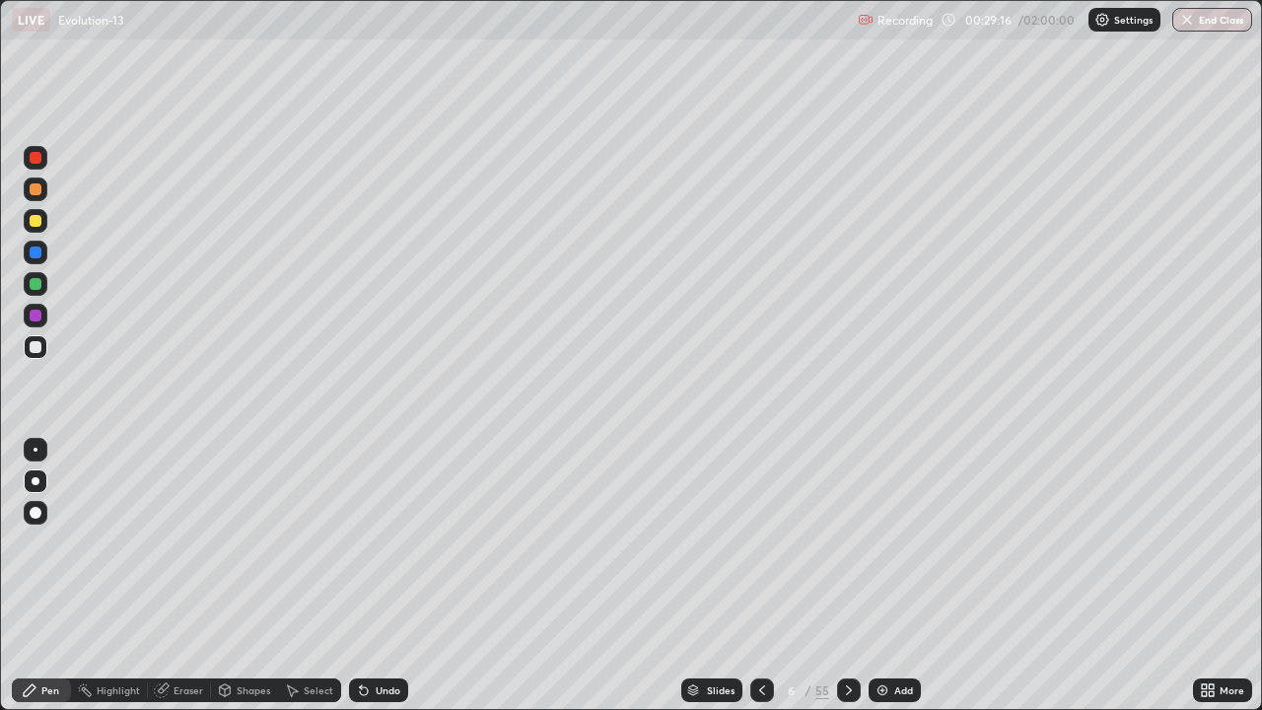
click at [36, 481] on div at bounding box center [36, 481] width 8 height 8
click at [37, 483] on div at bounding box center [36, 481] width 8 height 8
click at [183, 576] on div "Eraser" at bounding box center [188, 690] width 30 height 10
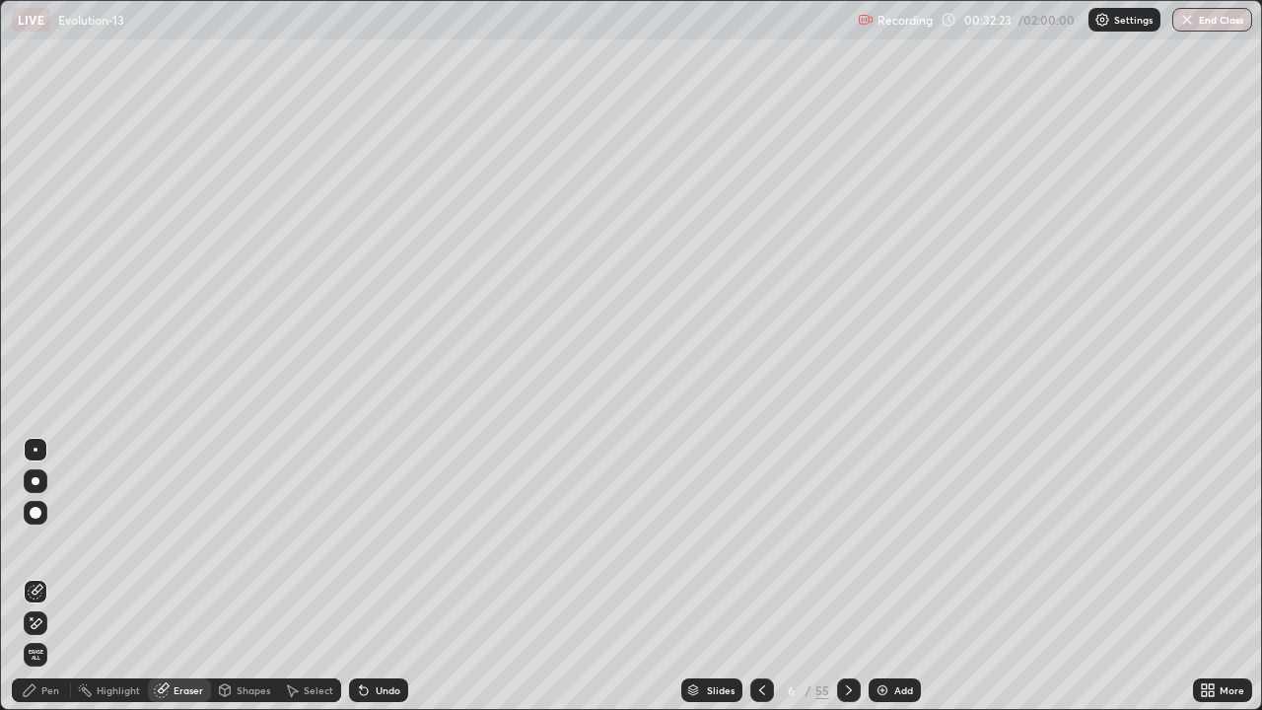
click at [36, 576] on icon at bounding box center [37, 589] width 11 height 10
click at [37, 576] on icon at bounding box center [37, 623] width 11 height 10
click at [385, 576] on div "Undo" at bounding box center [378, 690] width 59 height 24
click at [386, 576] on div "Undo" at bounding box center [378, 690] width 59 height 24
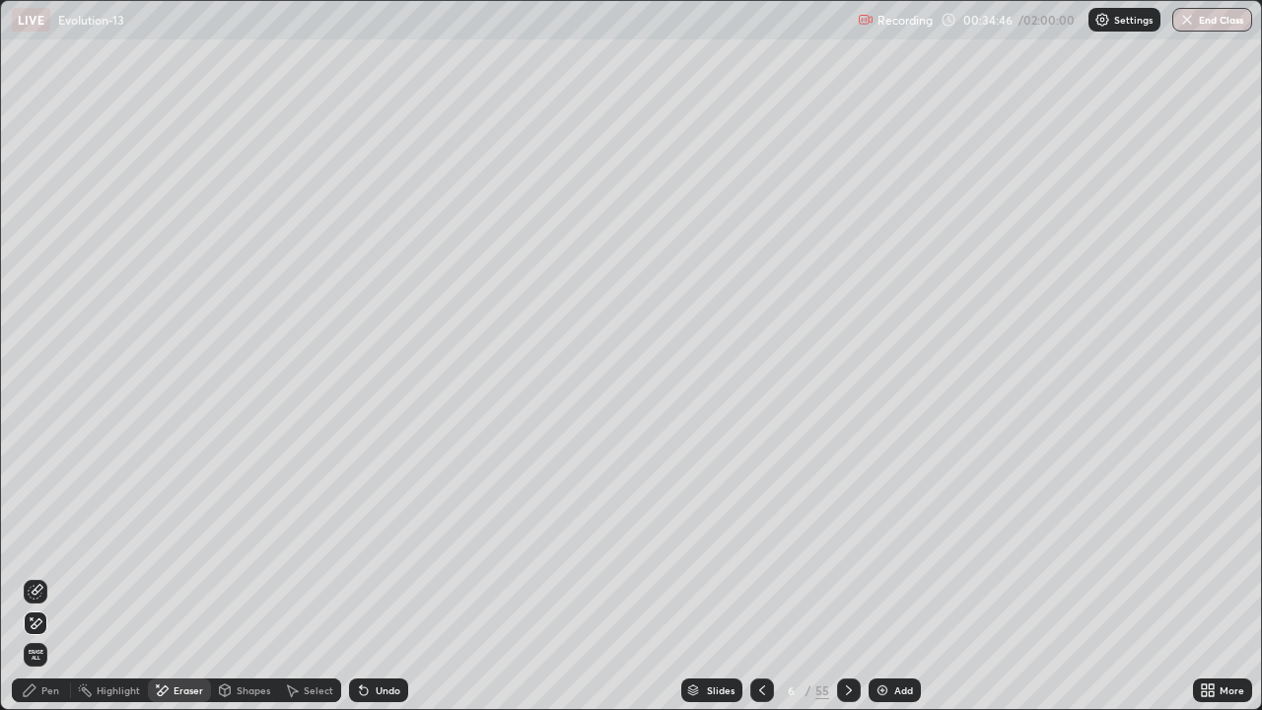
click at [897, 576] on div "Add" at bounding box center [903, 690] width 19 height 10
click at [42, 576] on div "Pen" at bounding box center [50, 690] width 18 height 10
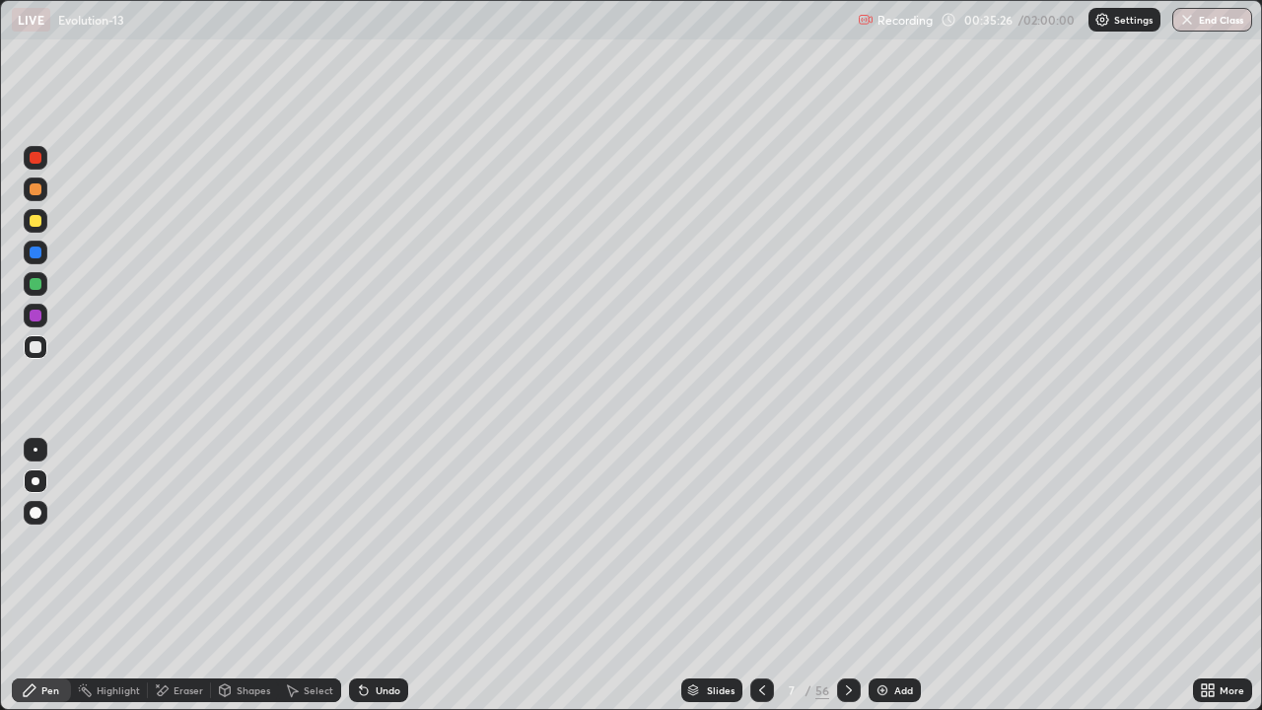
click at [36, 219] on div at bounding box center [36, 221] width 12 height 12
click at [387, 576] on div "Undo" at bounding box center [387, 690] width 25 height 10
click at [383, 576] on div "Undo" at bounding box center [387, 690] width 25 height 10
click at [381, 576] on div "Undo" at bounding box center [378, 690] width 59 height 24
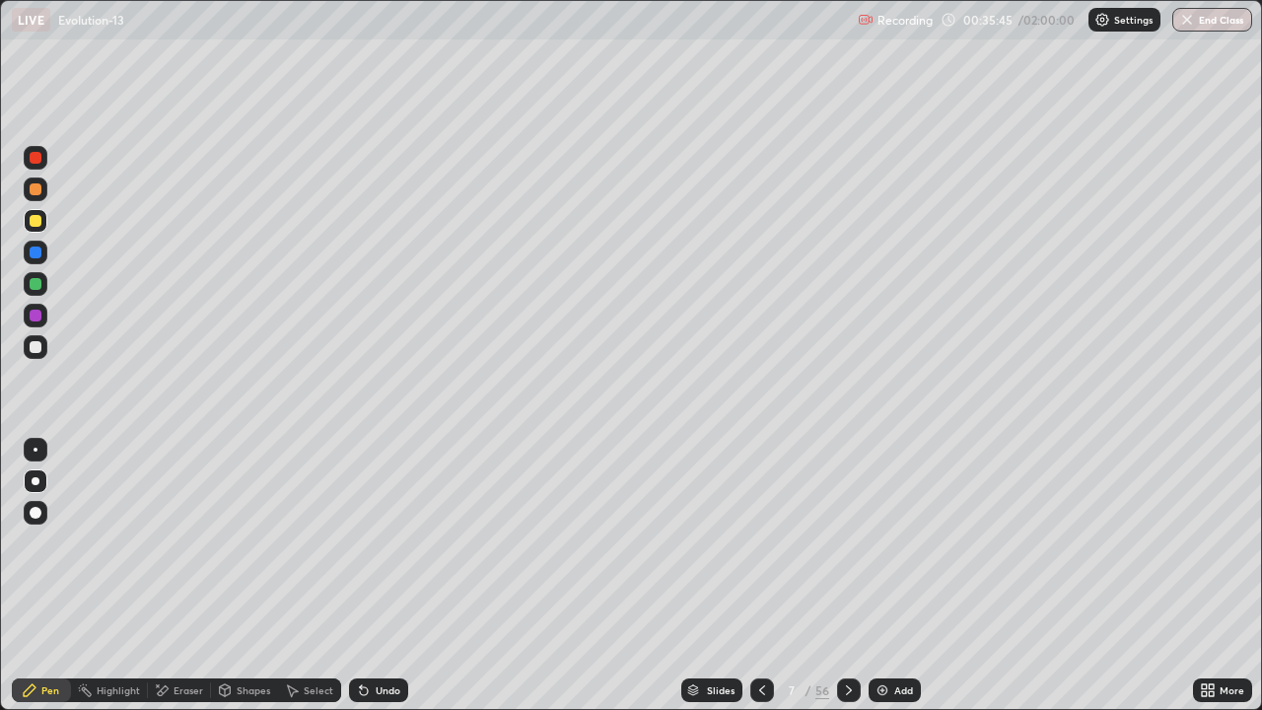
click at [384, 576] on div "Undo" at bounding box center [387, 690] width 25 height 10
click at [379, 576] on div "Undo" at bounding box center [378, 690] width 59 height 24
click at [378, 576] on div "Undo" at bounding box center [378, 690] width 59 height 24
click at [36, 350] on div at bounding box center [36, 347] width 12 height 12
click at [390, 576] on div "Undo" at bounding box center [387, 690] width 25 height 10
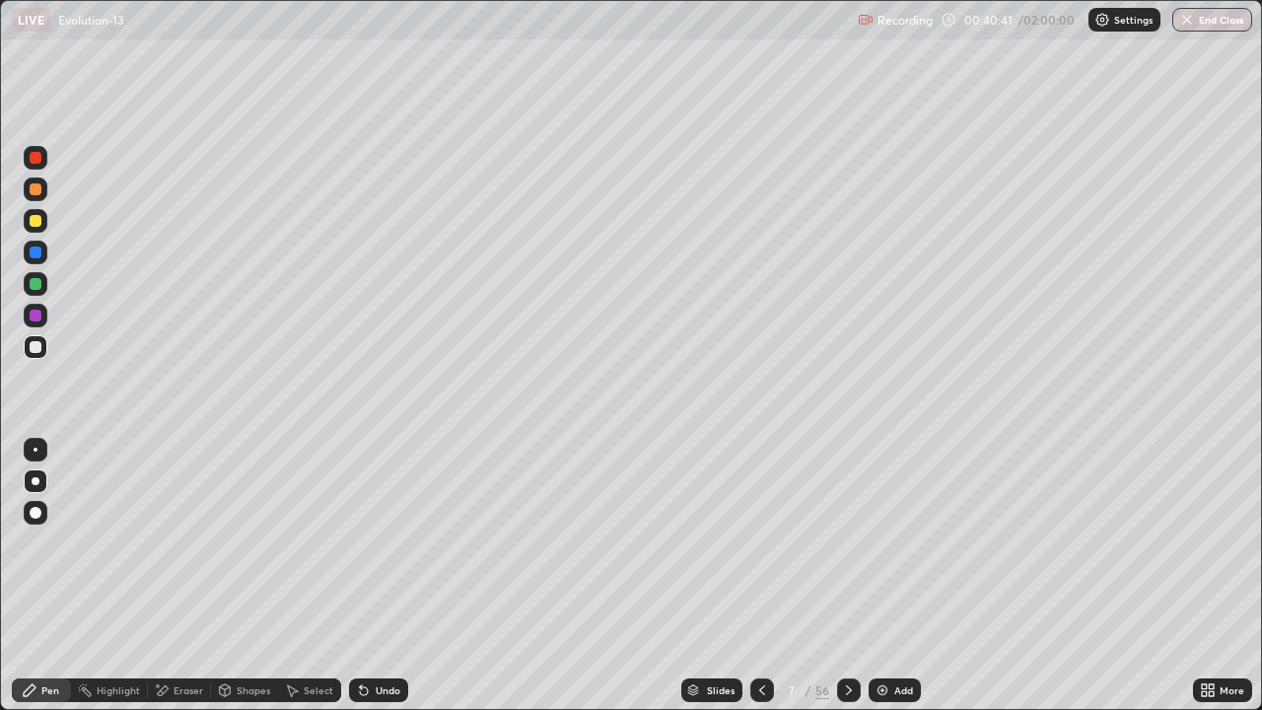
click at [905, 576] on div "Add" at bounding box center [903, 690] width 19 height 10
click at [34, 224] on div at bounding box center [36, 221] width 12 height 12
click at [33, 220] on div at bounding box center [36, 221] width 12 height 12
click at [34, 222] on div at bounding box center [36, 221] width 12 height 12
click at [34, 346] on div at bounding box center [36, 347] width 12 height 12
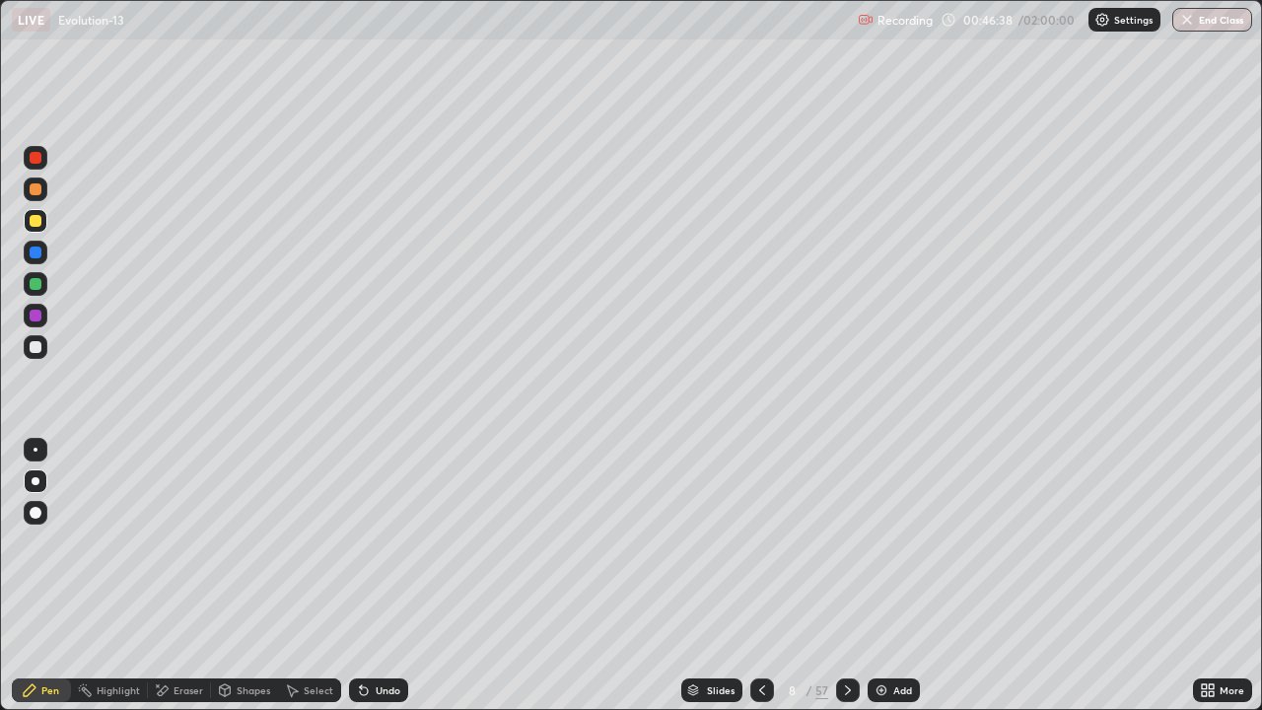
click at [38, 356] on div at bounding box center [36, 347] width 24 height 24
click at [32, 226] on div at bounding box center [36, 221] width 12 height 12
click at [37, 221] on div at bounding box center [36, 221] width 12 height 12
click at [35, 313] on div at bounding box center [36, 315] width 12 height 12
click at [44, 350] on div at bounding box center [36, 347] width 24 height 24
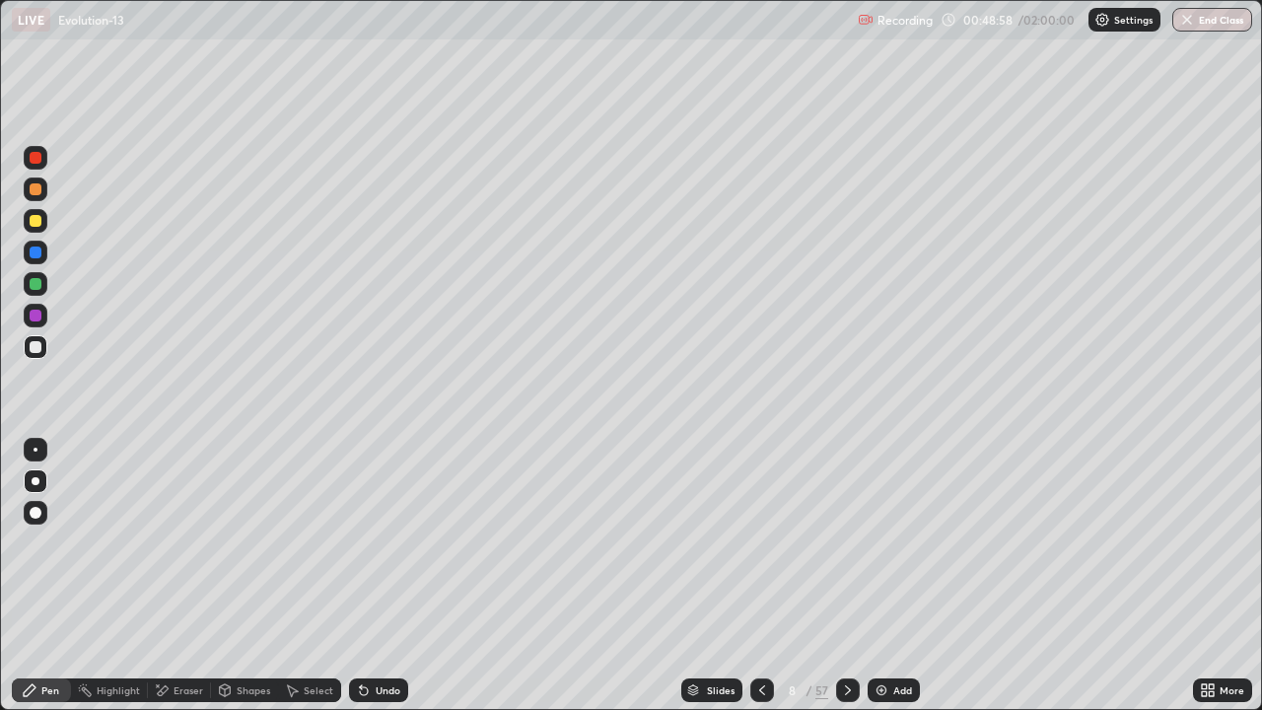
click at [393, 576] on div "Undo" at bounding box center [378, 690] width 59 height 24
click at [381, 576] on div "Undo" at bounding box center [387, 690] width 25 height 10
click at [388, 576] on div "Undo" at bounding box center [378, 690] width 59 height 24
click at [382, 576] on div "Undo" at bounding box center [378, 690] width 59 height 24
click at [39, 221] on div at bounding box center [36, 221] width 12 height 12
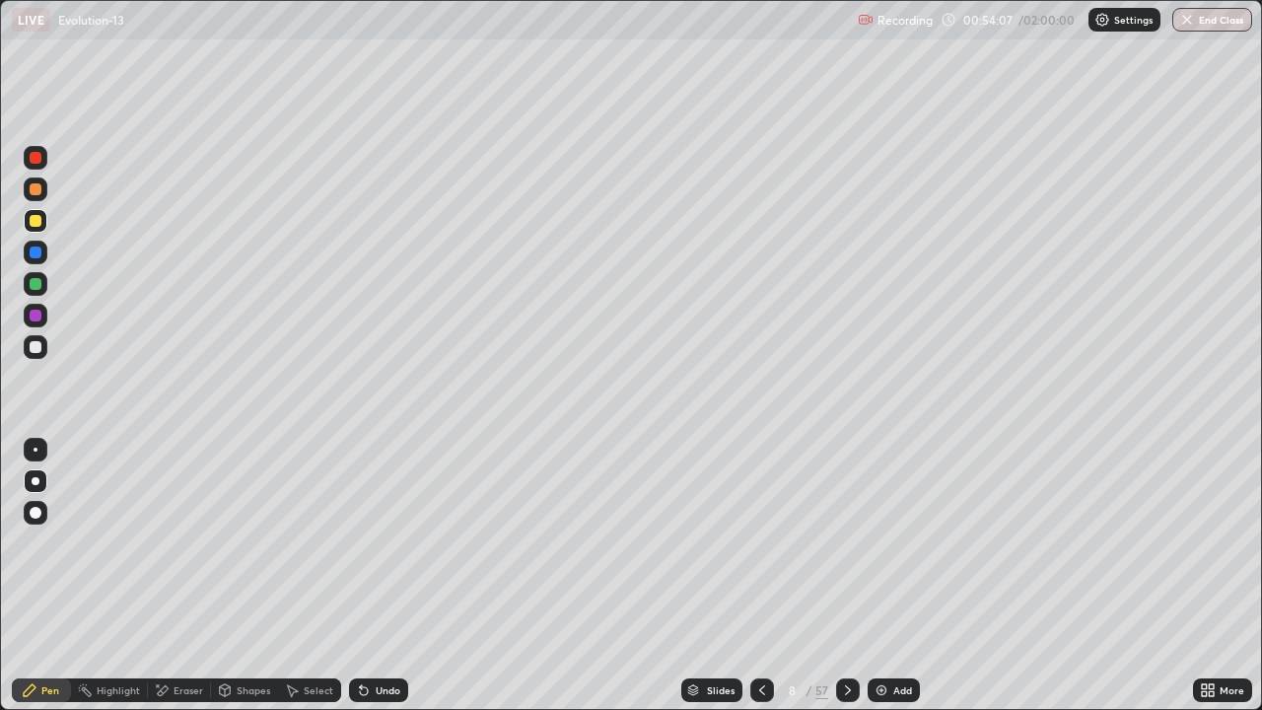
click at [896, 576] on div "Add" at bounding box center [902, 690] width 19 height 10
click at [43, 349] on div at bounding box center [36, 347] width 24 height 24
click at [36, 516] on div at bounding box center [36, 513] width 12 height 12
click at [35, 222] on div at bounding box center [36, 221] width 12 height 12
click at [173, 576] on div "Eraser" at bounding box center [188, 690] width 30 height 10
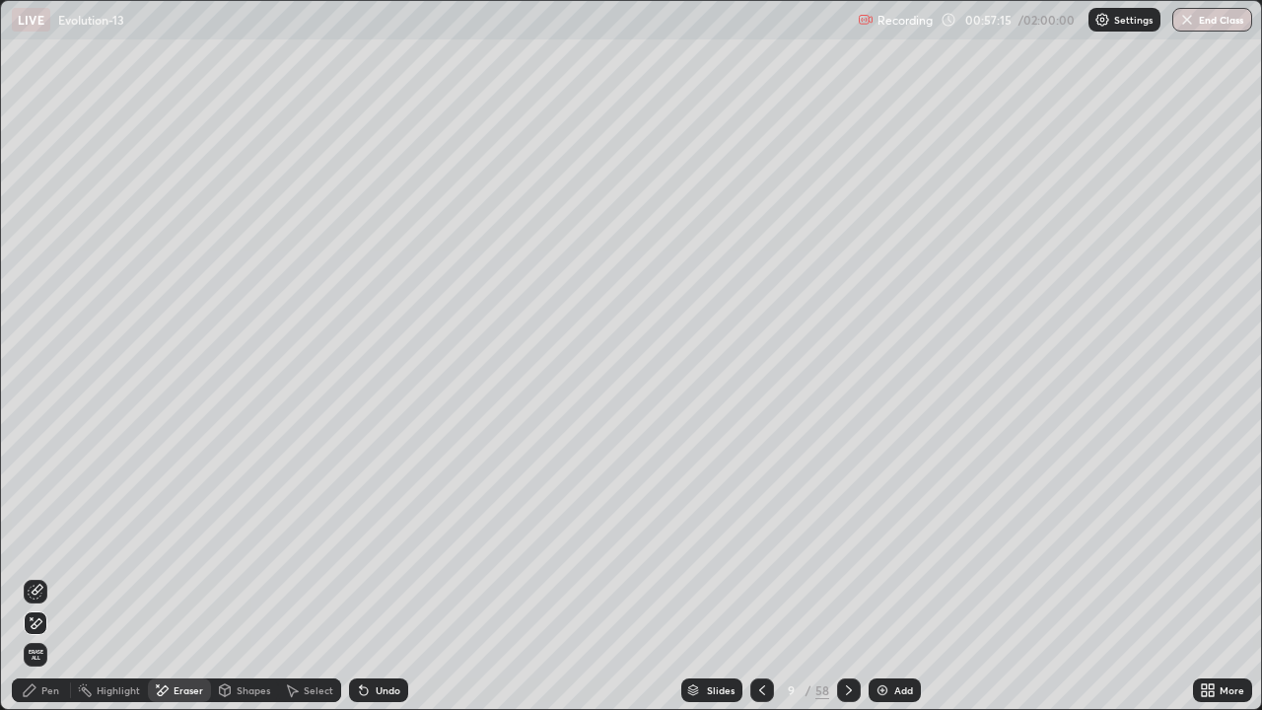
click at [31, 576] on icon at bounding box center [36, 623] width 16 height 17
click at [35, 576] on icon at bounding box center [36, 591] width 16 height 16
click at [45, 576] on div "Pen" at bounding box center [50, 690] width 18 height 10
click at [50, 576] on div "Pen" at bounding box center [50, 690] width 18 height 10
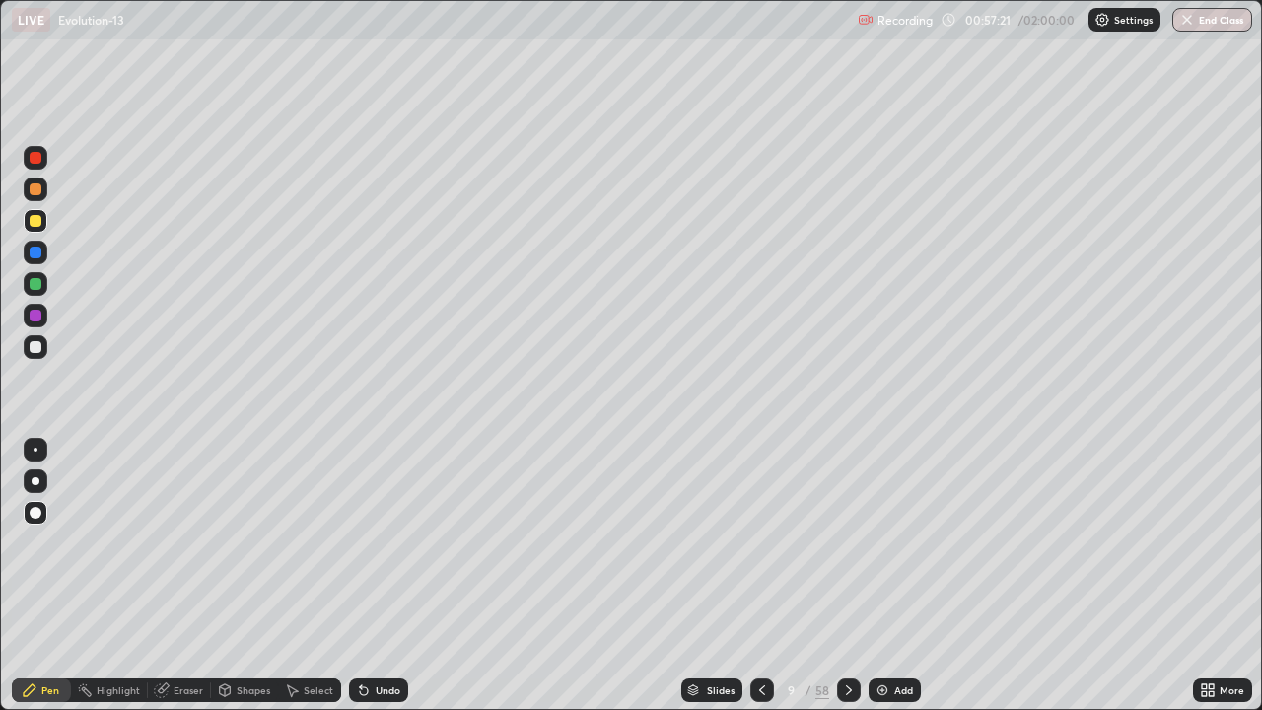
click at [34, 349] on div at bounding box center [36, 347] width 12 height 12
click at [41, 159] on div at bounding box center [36, 158] width 24 height 24
click at [34, 354] on div at bounding box center [36, 347] width 24 height 24
click at [35, 481] on div at bounding box center [36, 481] width 8 height 8
click at [34, 319] on div at bounding box center [36, 315] width 12 height 12
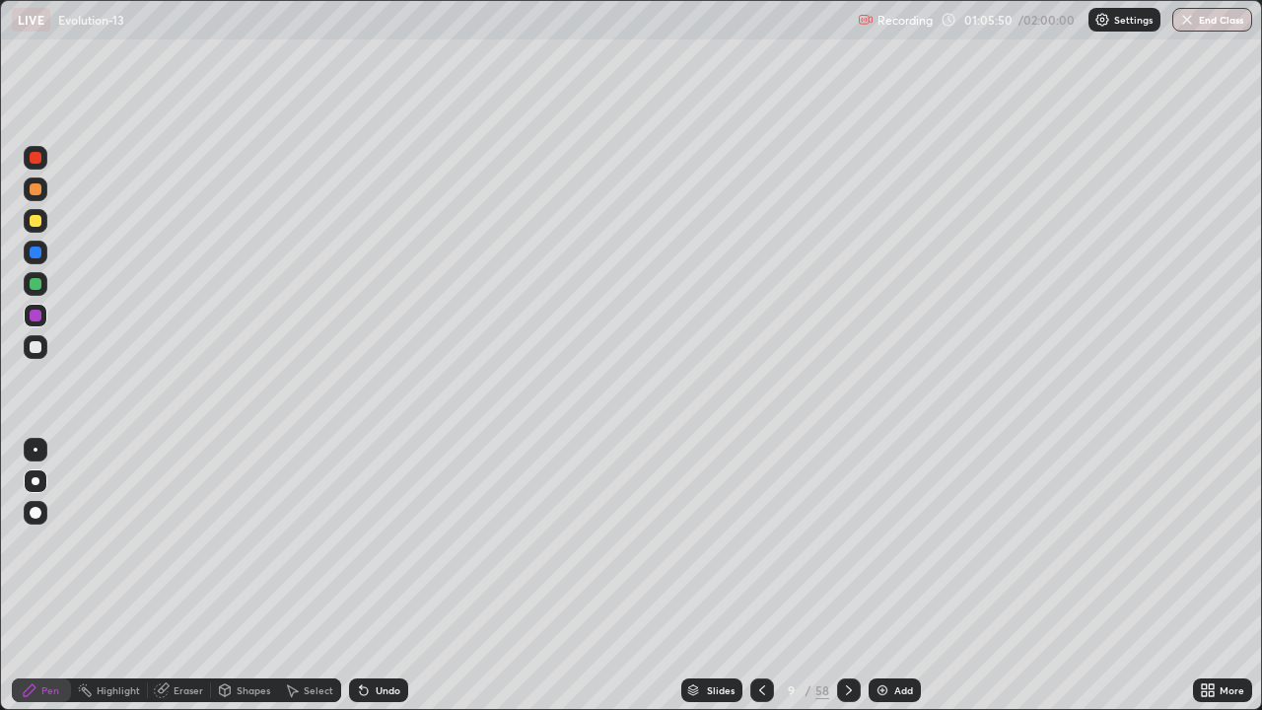
click at [42, 347] on div at bounding box center [36, 347] width 24 height 24
click at [40, 320] on div at bounding box center [36, 316] width 24 height 24
click at [34, 345] on div at bounding box center [36, 347] width 12 height 12
click at [36, 313] on div at bounding box center [36, 315] width 12 height 12
click at [38, 345] on div at bounding box center [36, 347] width 12 height 12
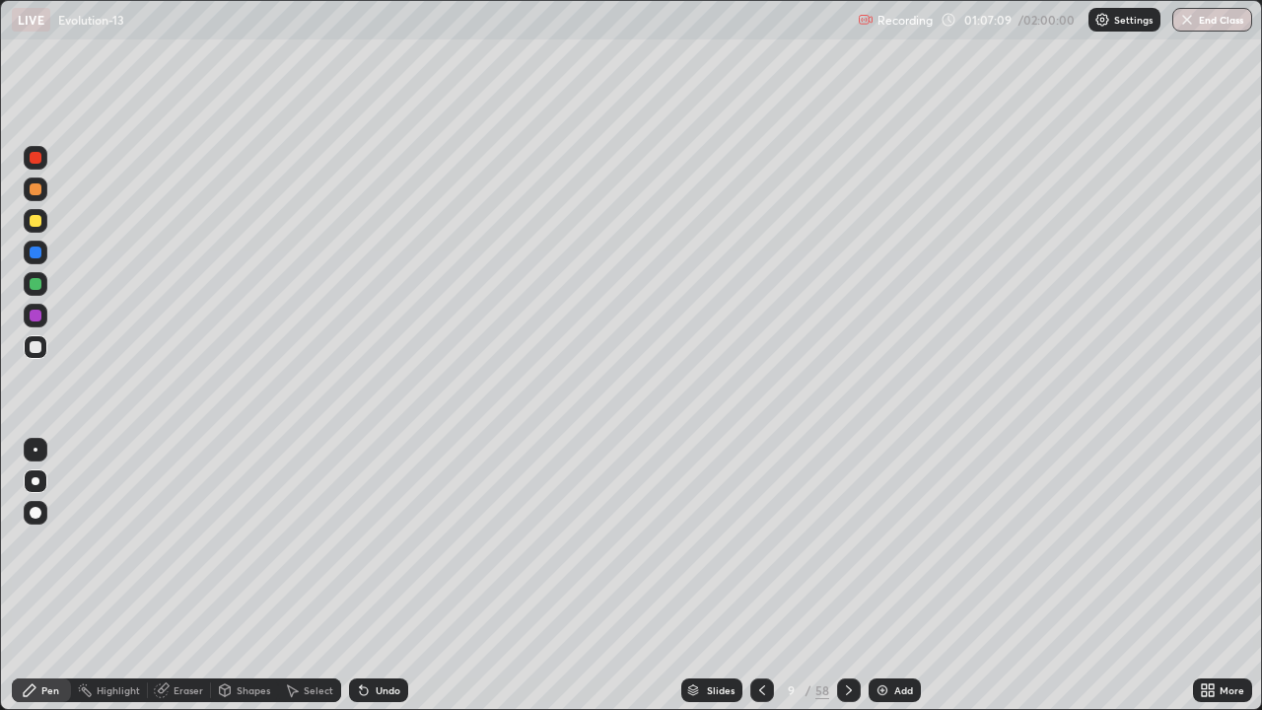
click at [35, 285] on div at bounding box center [36, 284] width 12 height 12
click at [34, 348] on div at bounding box center [36, 347] width 12 height 12
click at [31, 519] on div at bounding box center [36, 513] width 24 height 24
click at [42, 169] on div at bounding box center [36, 158] width 24 height 24
click at [897, 576] on div "Add" at bounding box center [903, 690] width 19 height 10
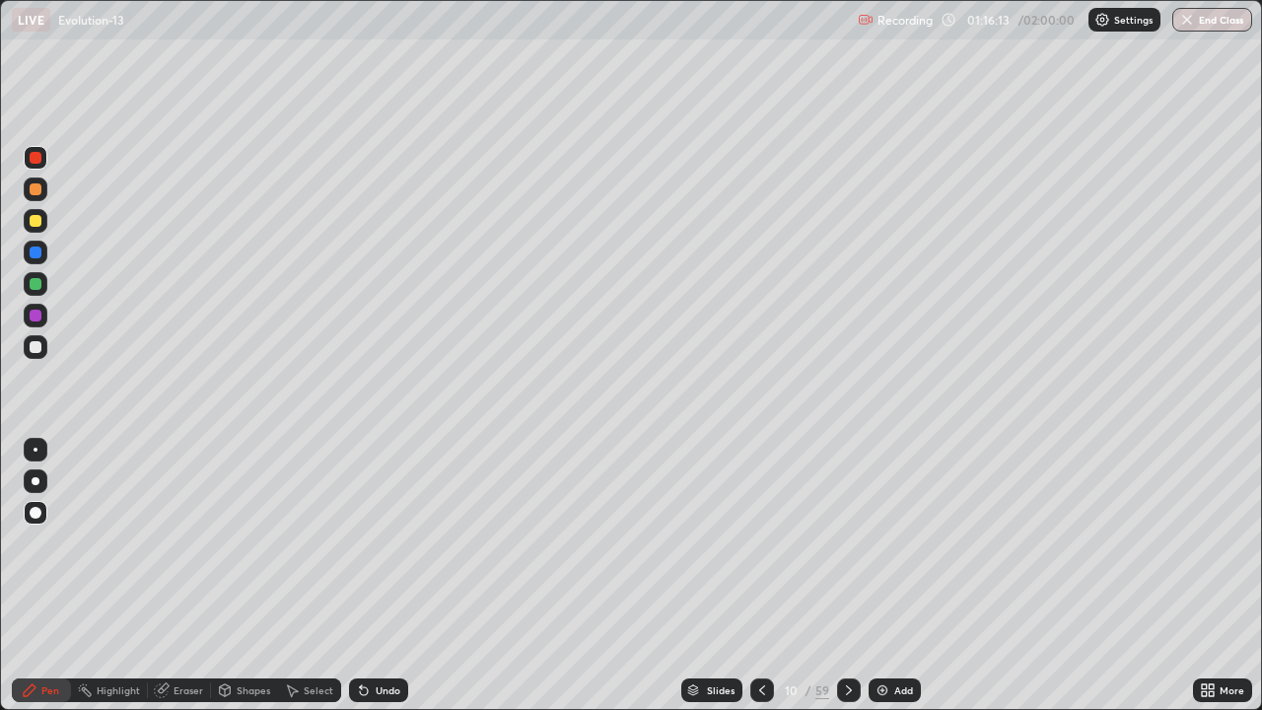
click at [240, 576] on div "Shapes" at bounding box center [254, 690] width 34 height 10
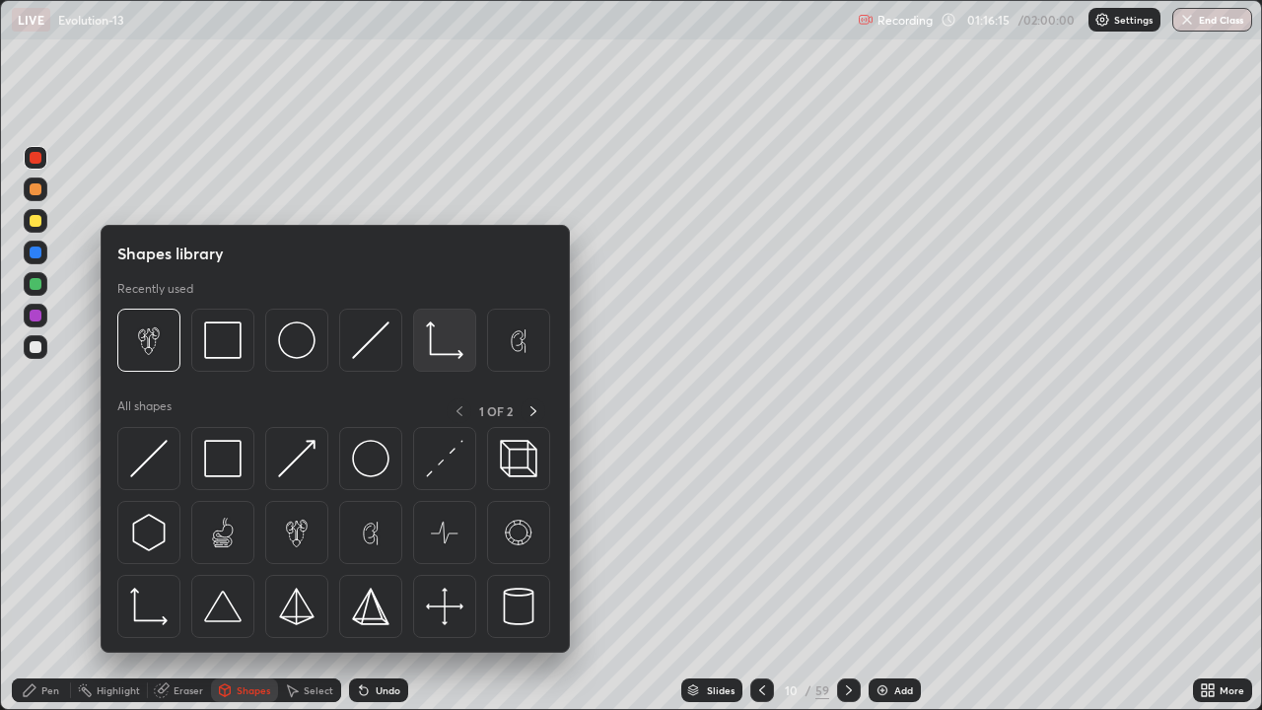
click at [439, 345] on img at bounding box center [444, 339] width 37 height 37
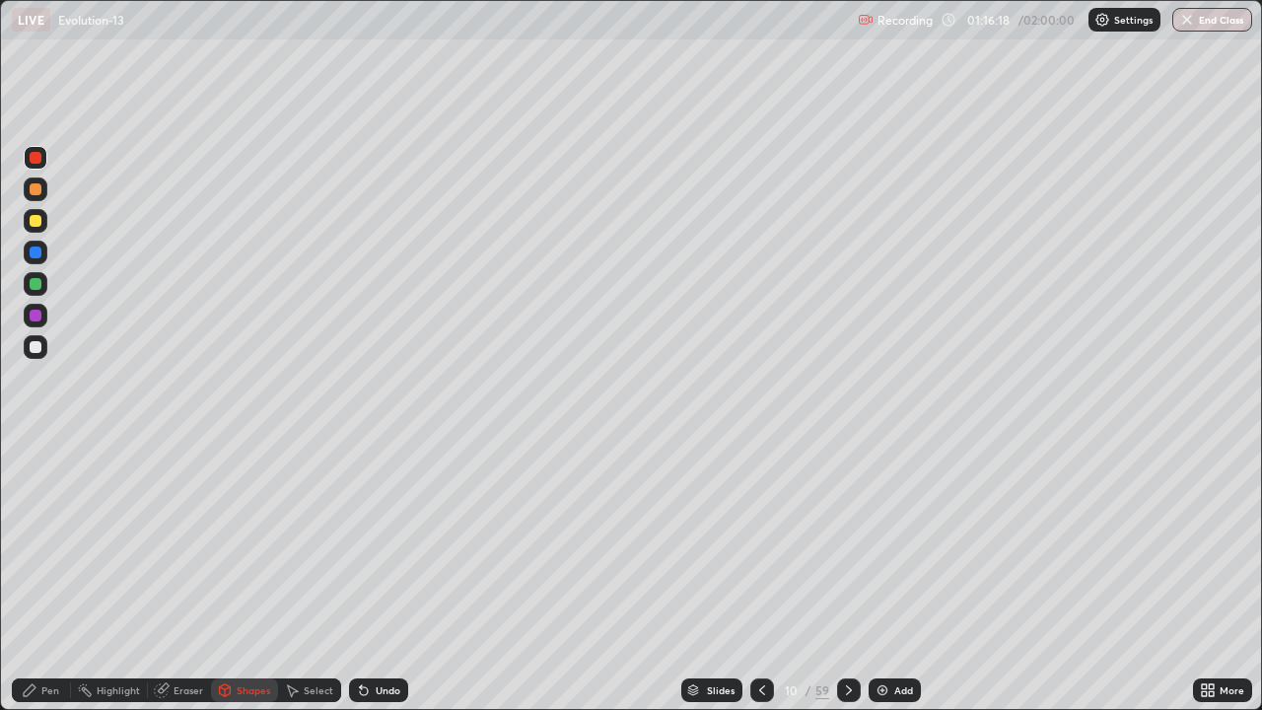
click at [377, 576] on div "Undo" at bounding box center [387, 690] width 25 height 10
click at [36, 345] on div at bounding box center [36, 347] width 12 height 12
click at [50, 576] on div "Pen" at bounding box center [50, 690] width 18 height 10
click at [34, 223] on div at bounding box center [36, 221] width 12 height 12
click at [381, 576] on div "Undo" at bounding box center [387, 690] width 25 height 10
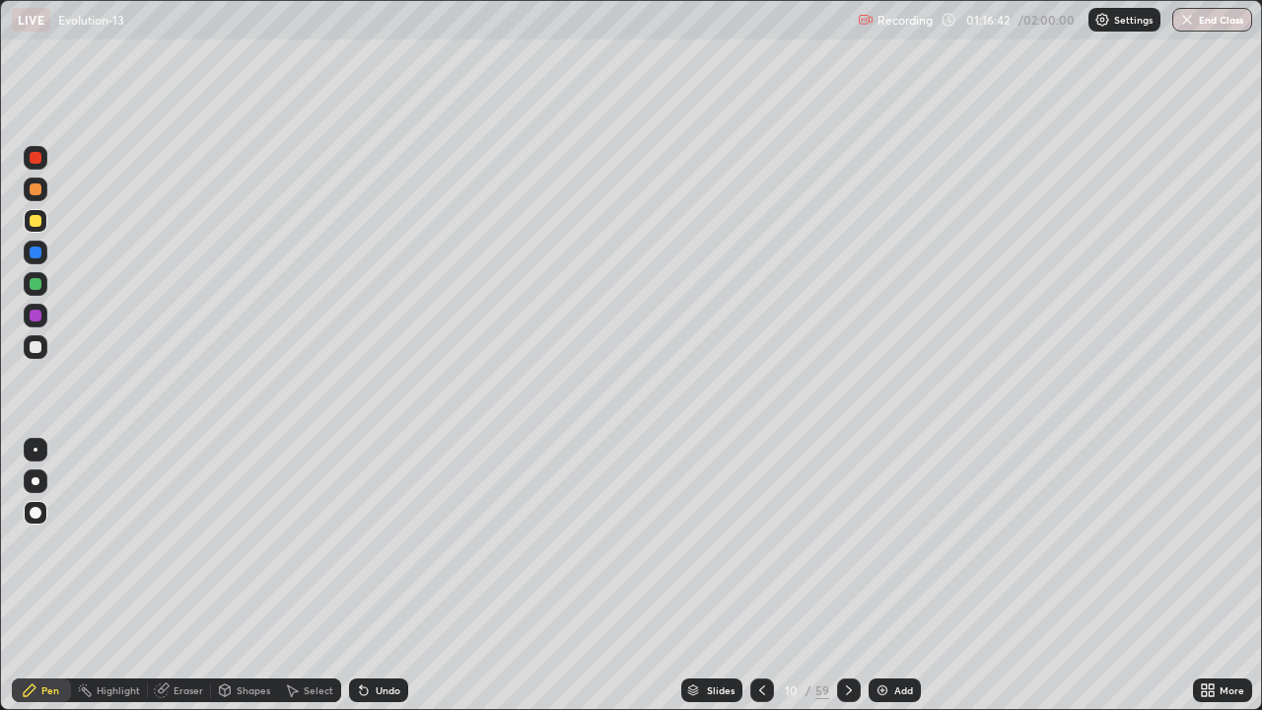
click at [36, 313] on div at bounding box center [36, 315] width 12 height 12
click at [37, 477] on div at bounding box center [36, 481] width 24 height 24
click at [35, 347] on div at bounding box center [36, 347] width 12 height 12
click at [40, 222] on div at bounding box center [36, 221] width 12 height 12
click at [35, 347] on div at bounding box center [36, 347] width 12 height 12
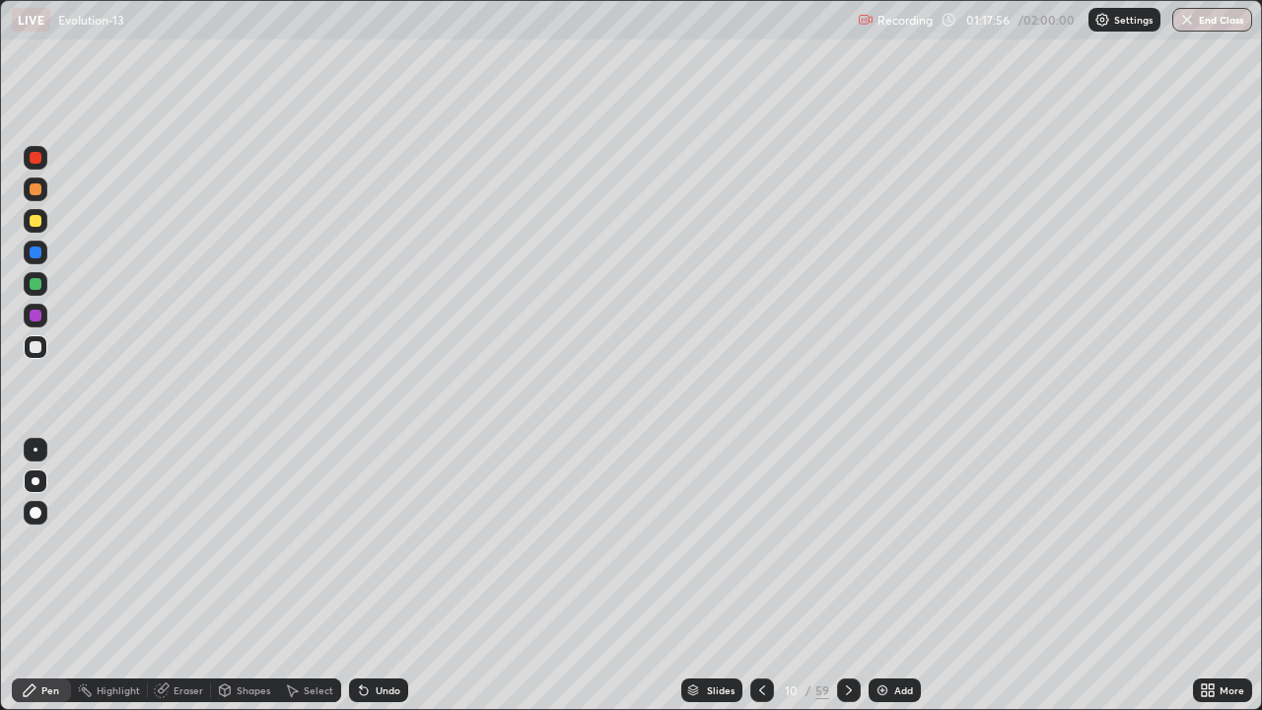
click at [35, 221] on div at bounding box center [36, 221] width 12 height 12
click at [44, 343] on div at bounding box center [36, 347] width 24 height 24
click at [40, 256] on div at bounding box center [36, 252] width 24 height 24
click at [42, 250] on div at bounding box center [36, 252] width 24 height 24
click at [401, 576] on div "Undo" at bounding box center [378, 690] width 59 height 24
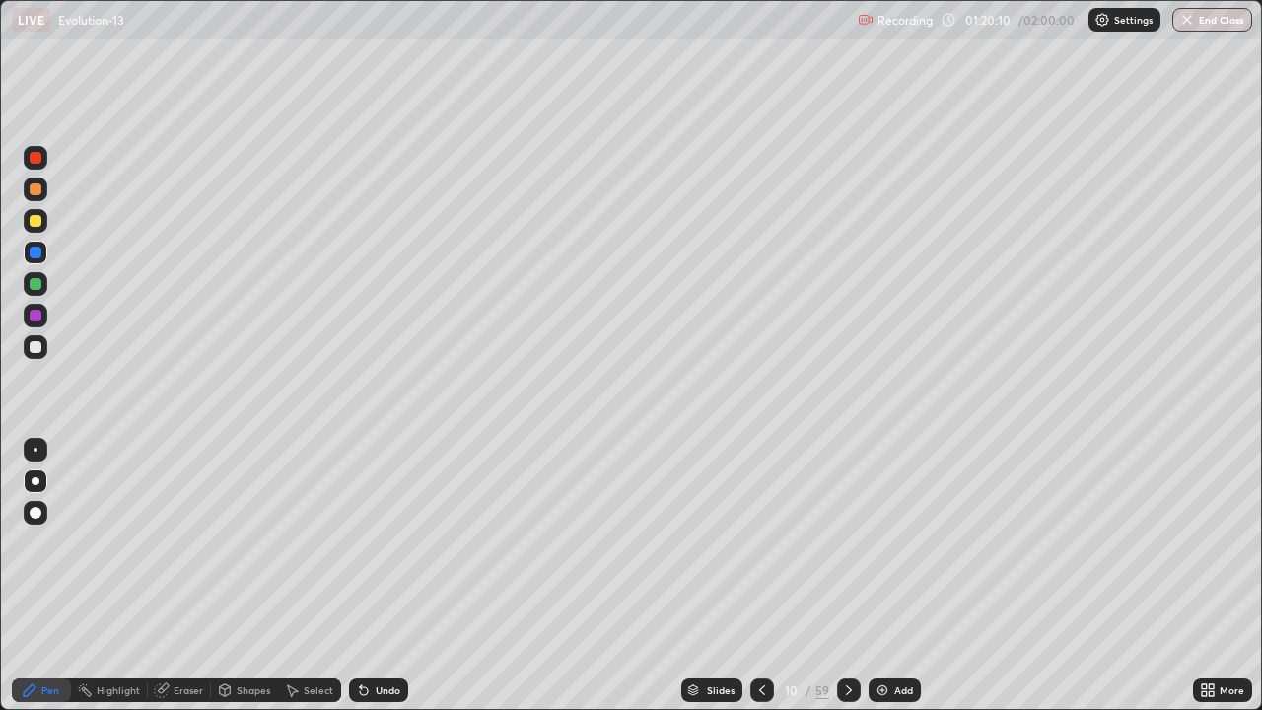
click at [396, 576] on div "Undo" at bounding box center [387, 690] width 25 height 10
click at [398, 576] on div "Undo" at bounding box center [378, 690] width 59 height 24
click at [401, 576] on div "Undo" at bounding box center [378, 690] width 59 height 24
click at [40, 345] on div at bounding box center [36, 347] width 12 height 12
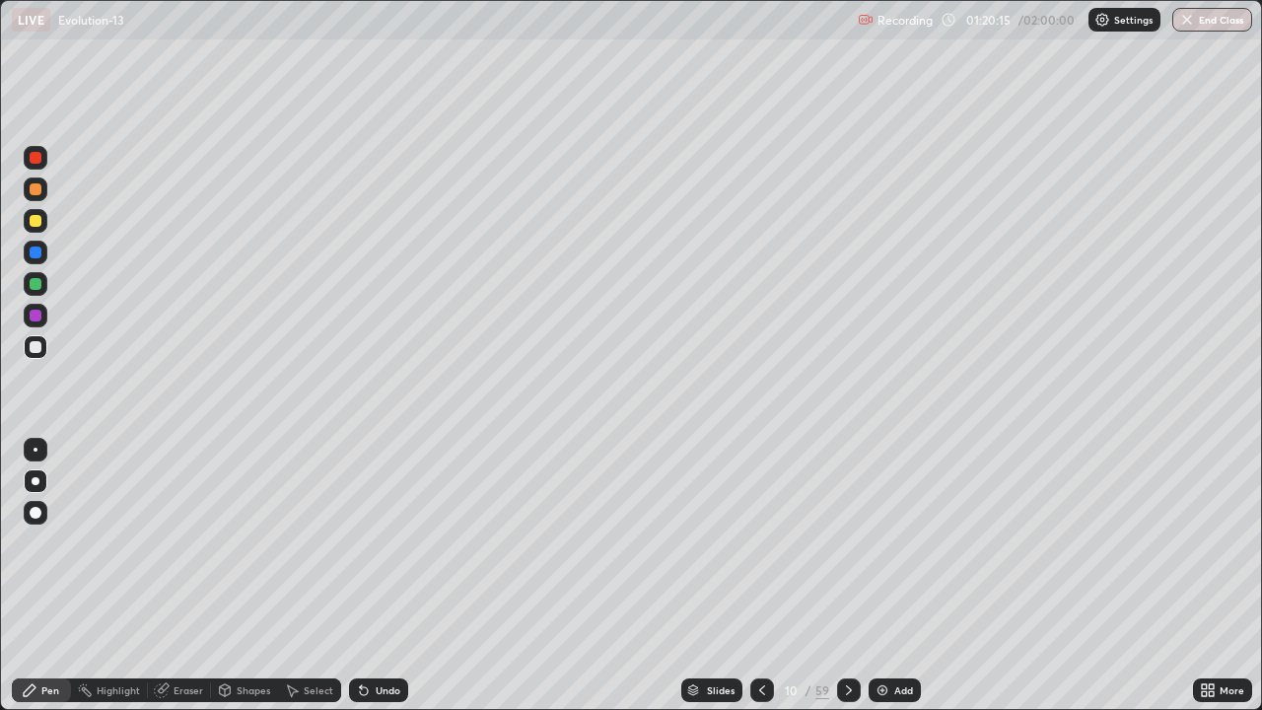
click at [38, 482] on div at bounding box center [36, 481] width 8 height 8
click at [36, 222] on div at bounding box center [36, 221] width 12 height 12
click at [37, 346] on div at bounding box center [36, 347] width 12 height 12
click at [35, 449] on div at bounding box center [36, 449] width 4 height 4
click at [36, 190] on div at bounding box center [36, 189] width 12 height 12
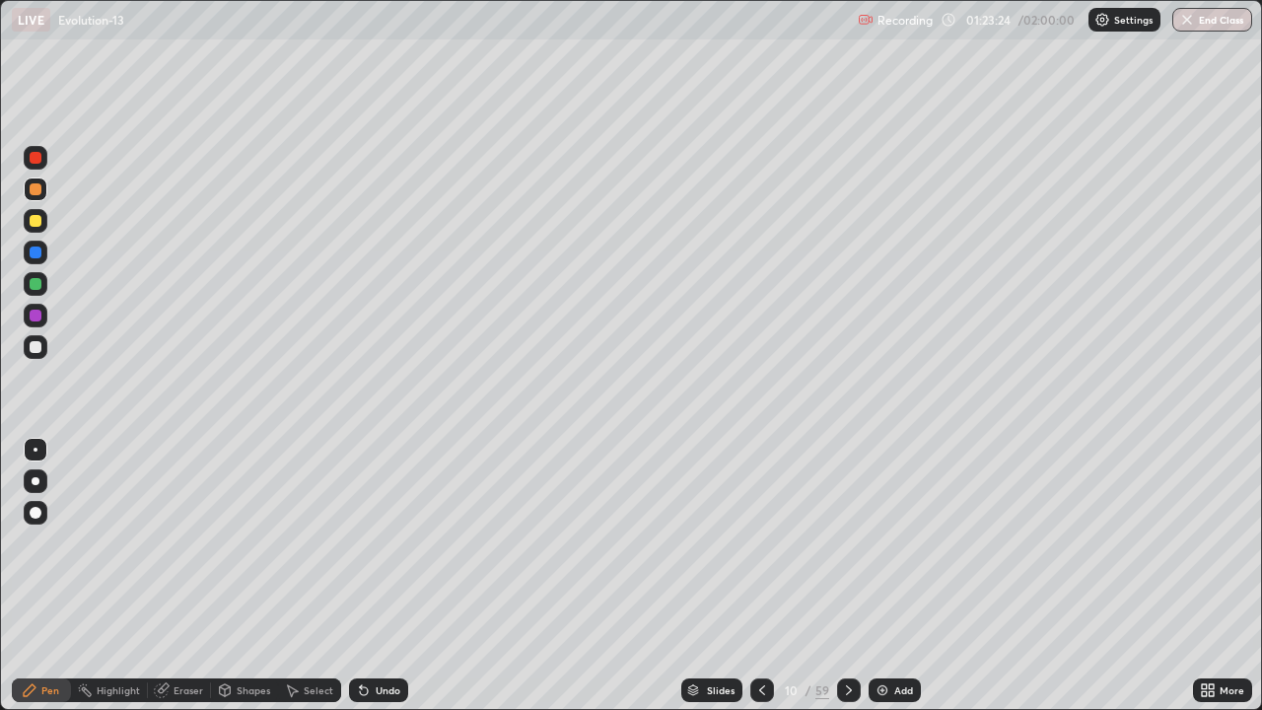
click at [39, 285] on div at bounding box center [36, 284] width 12 height 12
click at [34, 480] on div at bounding box center [36, 481] width 8 height 8
click at [38, 347] on div at bounding box center [36, 347] width 12 height 12
click at [37, 472] on div at bounding box center [36, 481] width 24 height 24
click at [36, 350] on div at bounding box center [36, 347] width 12 height 12
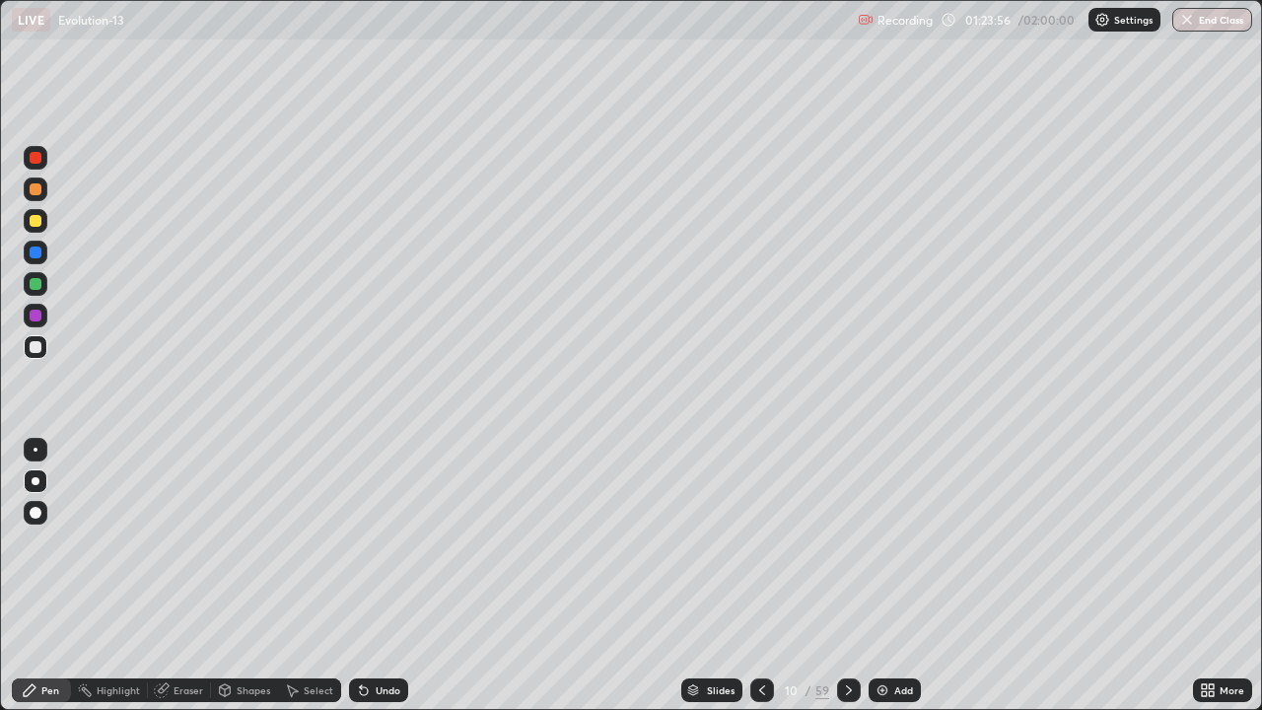
click at [37, 478] on div at bounding box center [36, 481] width 8 height 8
click at [34, 224] on div at bounding box center [36, 221] width 12 height 12
click at [37, 319] on div at bounding box center [36, 315] width 12 height 12
click at [34, 252] on div at bounding box center [36, 252] width 12 height 12
click at [40, 349] on div at bounding box center [36, 347] width 12 height 12
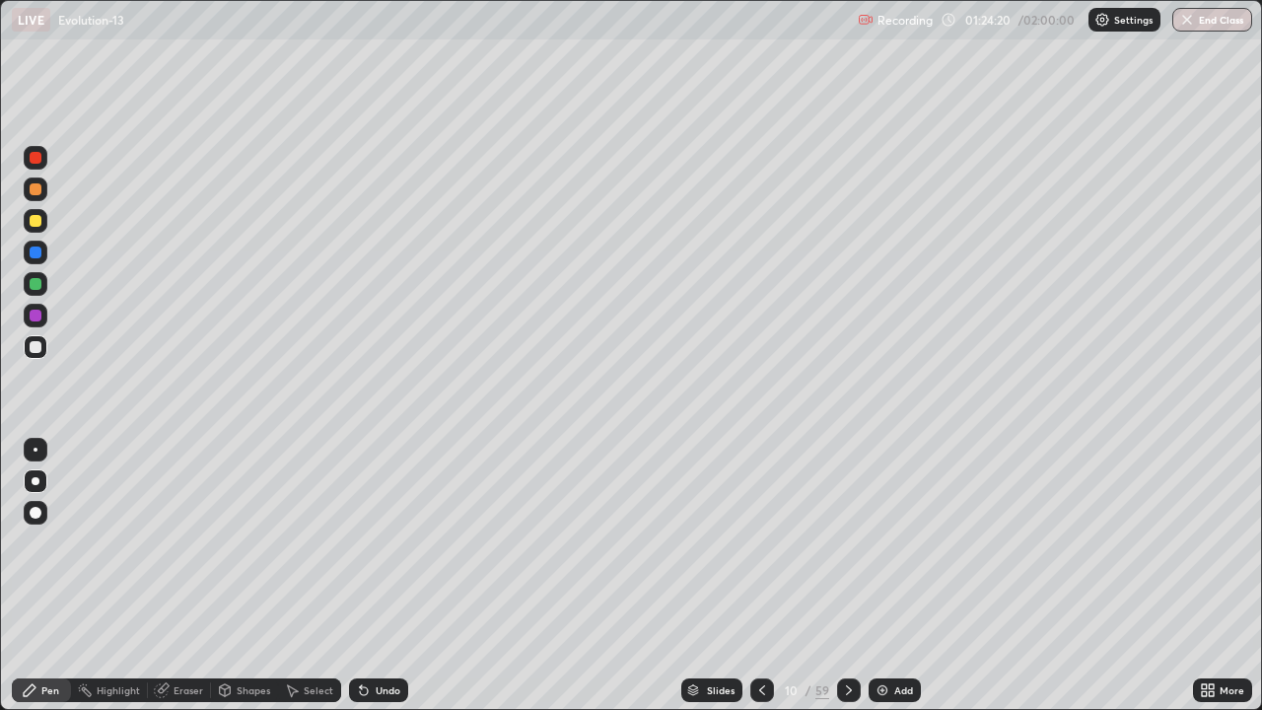
click at [44, 485] on div at bounding box center [36, 481] width 24 height 24
click at [381, 576] on div "Undo" at bounding box center [387, 690] width 25 height 10
click at [390, 576] on div "Undo" at bounding box center [387, 690] width 25 height 10
click at [399, 576] on div "Undo" at bounding box center [378, 690] width 59 height 24
click at [397, 576] on div "Undo" at bounding box center [387, 690] width 25 height 10
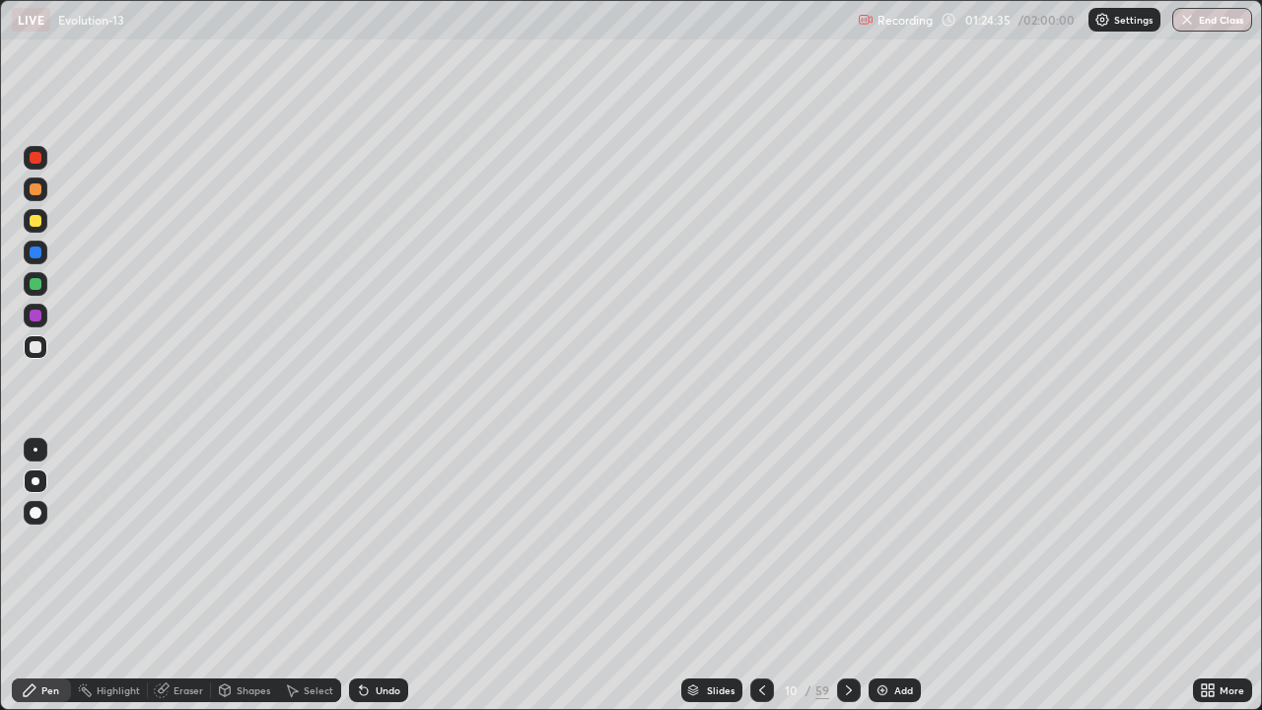
click at [35, 481] on div at bounding box center [36, 481] width 8 height 8
click at [38, 256] on div at bounding box center [36, 252] width 12 height 12
click at [35, 191] on div at bounding box center [36, 189] width 12 height 12
click at [35, 352] on div at bounding box center [36, 347] width 12 height 12
click at [35, 449] on div at bounding box center [36, 449] width 4 height 4
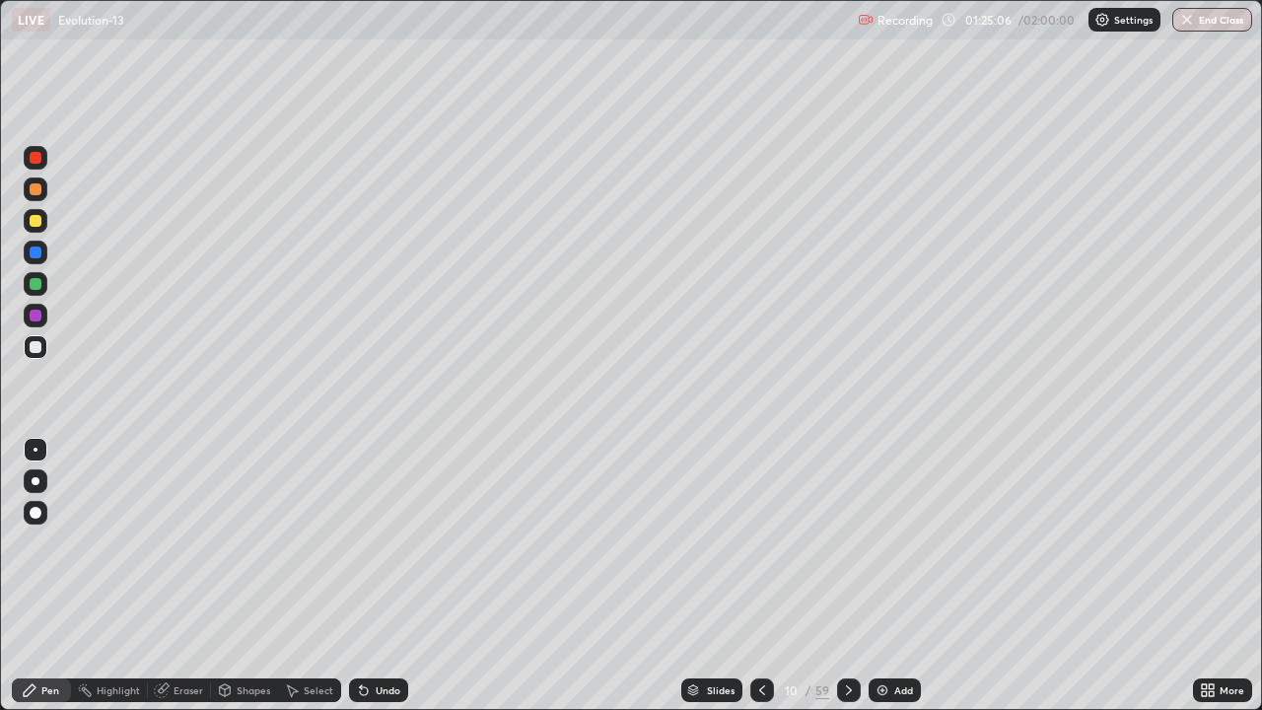
click at [35, 284] on div at bounding box center [36, 284] width 12 height 12
click at [35, 190] on div at bounding box center [36, 189] width 12 height 12
click at [35, 481] on div at bounding box center [36, 481] width 8 height 8
click at [33, 283] on div at bounding box center [36, 284] width 12 height 12
click at [35, 481] on div at bounding box center [36, 481] width 8 height 8
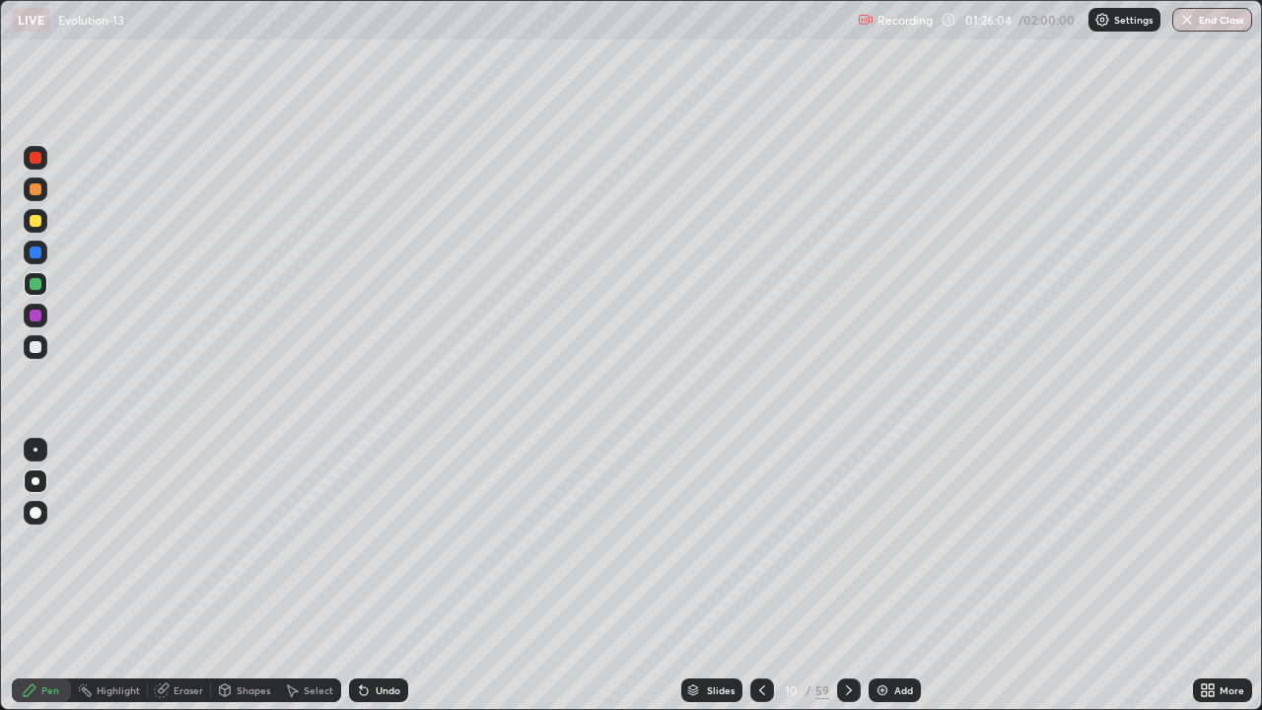
click at [35, 481] on div at bounding box center [36, 481] width 8 height 8
click at [35, 348] on div at bounding box center [36, 347] width 12 height 12
click at [398, 576] on div "Undo" at bounding box center [378, 690] width 59 height 24
click at [36, 190] on div at bounding box center [36, 189] width 12 height 12
click at [44, 290] on div at bounding box center [36, 284] width 24 height 24
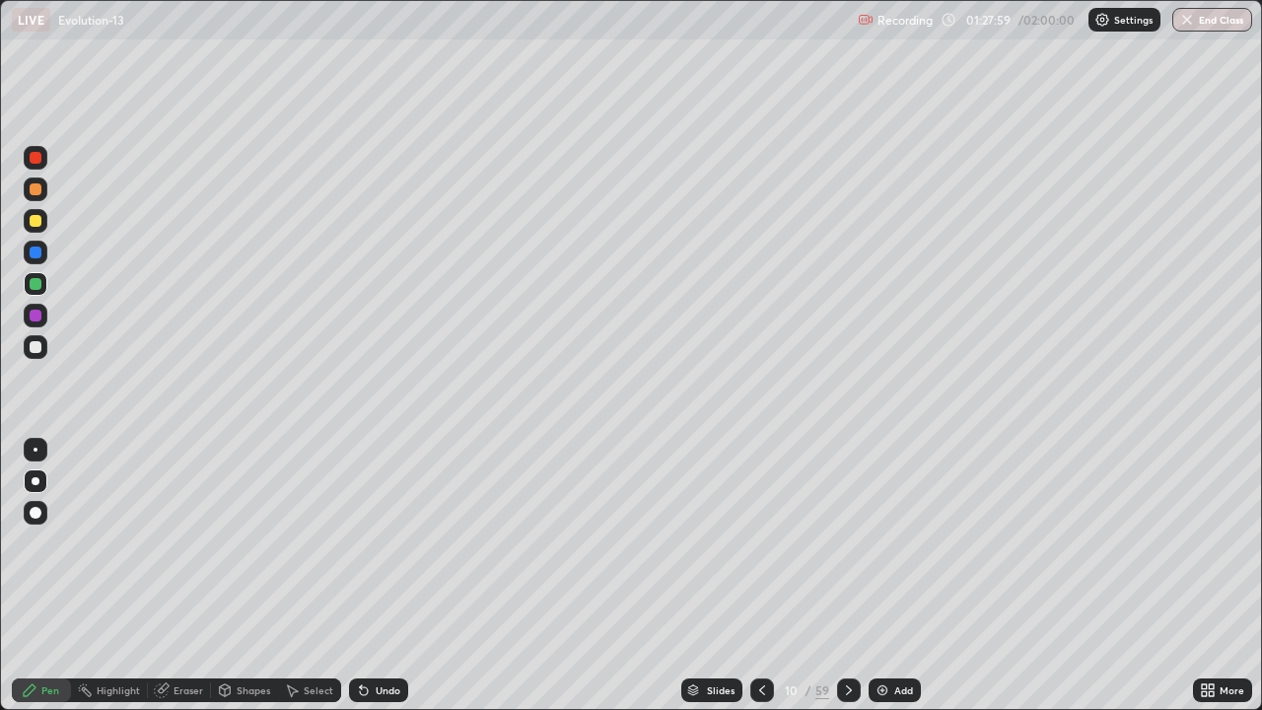
click at [391, 576] on div "Undo" at bounding box center [387, 690] width 25 height 10
click at [38, 346] on div at bounding box center [36, 347] width 12 height 12
click at [33, 483] on div at bounding box center [36, 481] width 8 height 8
click at [1205, 21] on button "End Class" at bounding box center [1212, 20] width 80 height 24
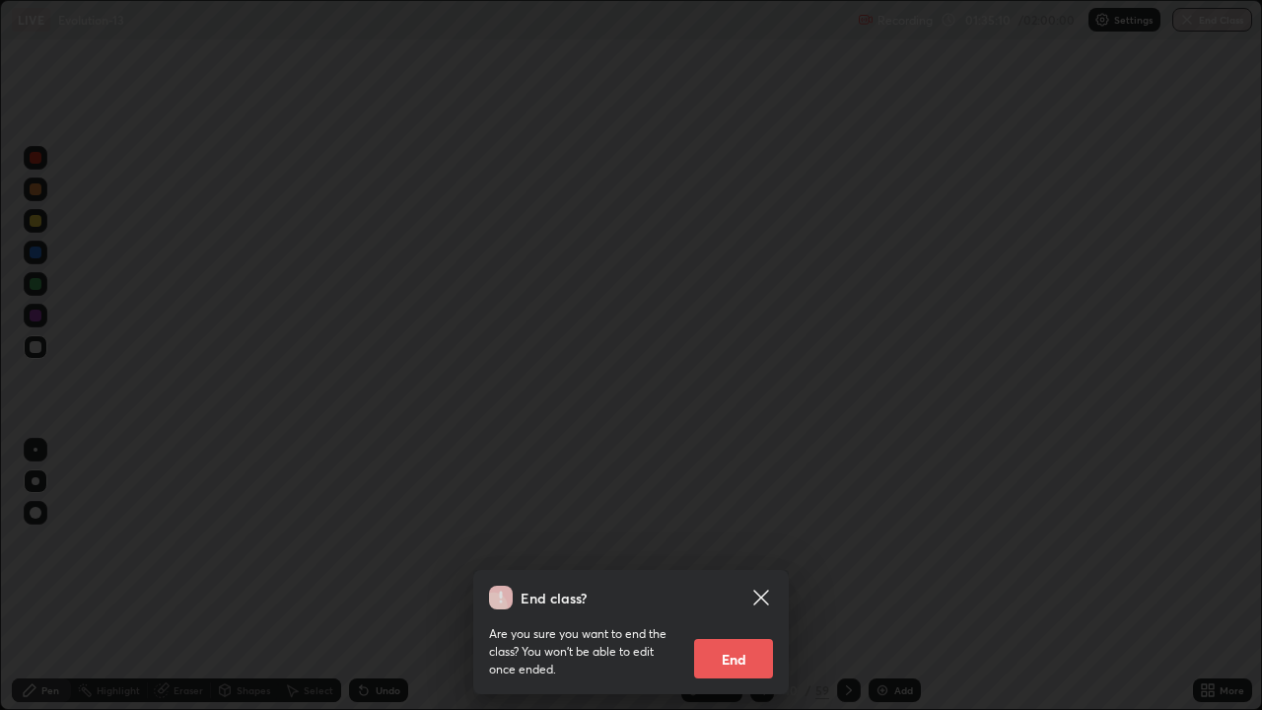
click at [733, 576] on button "End" at bounding box center [733, 658] width 79 height 39
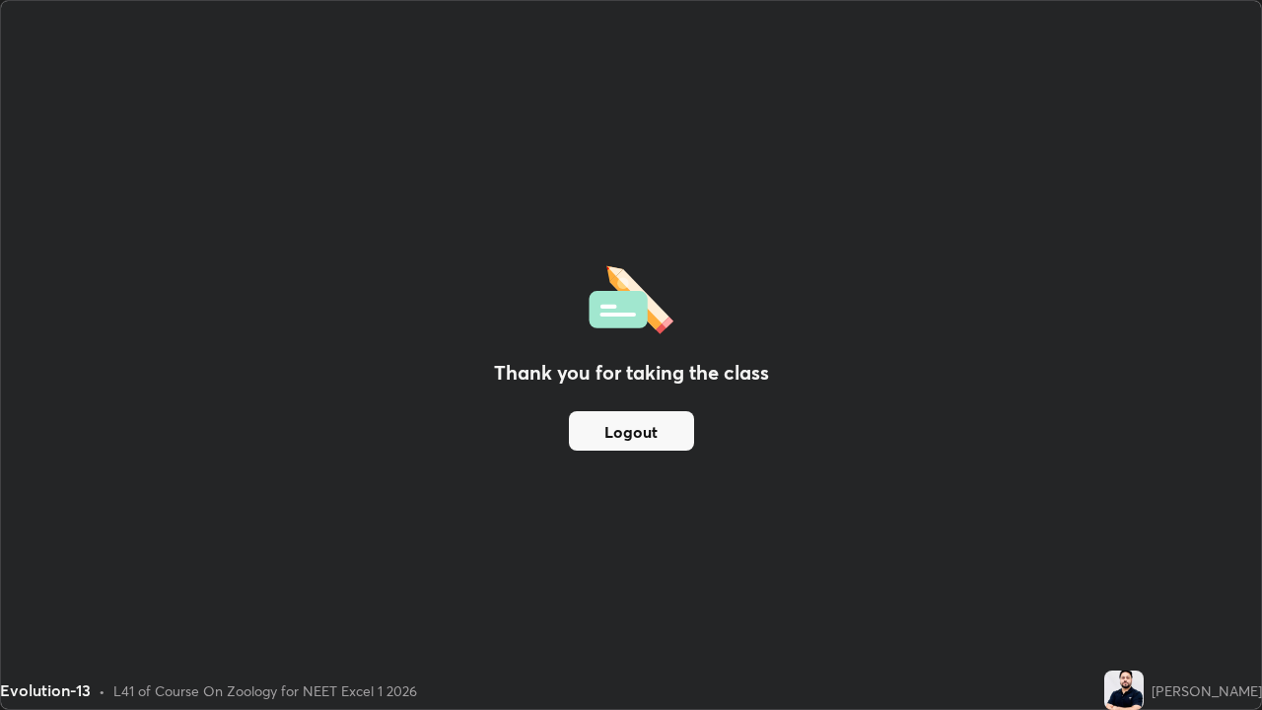
click at [645, 427] on button "Logout" at bounding box center [631, 430] width 125 height 39
click at [638, 424] on button "Logout" at bounding box center [631, 430] width 125 height 39
